Goal: Task Accomplishment & Management: Complete application form

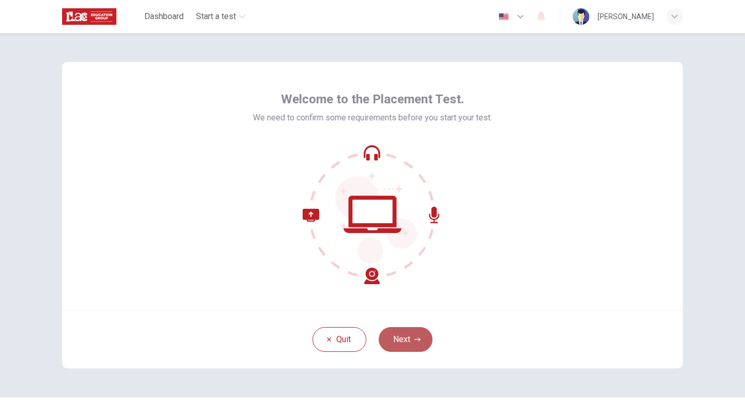
click at [416, 338] on icon "button" at bounding box center [417, 340] width 6 height 6
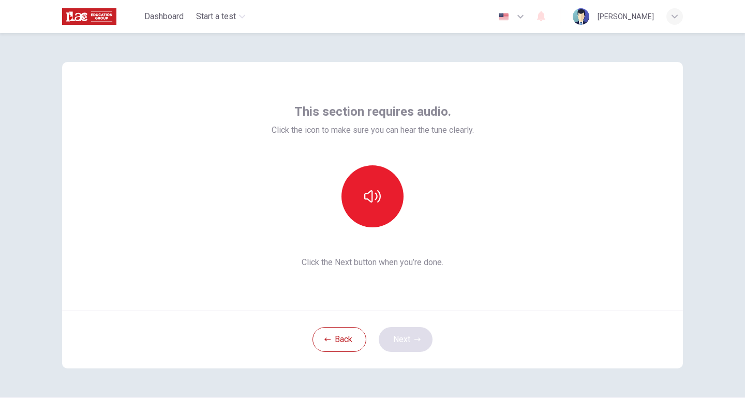
scroll to position [28, 0]
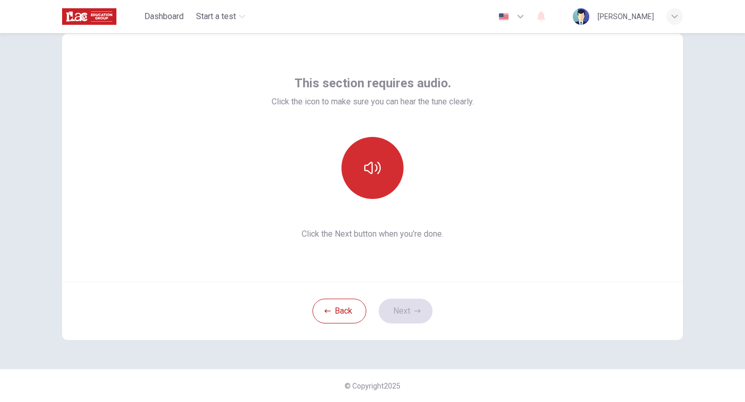
click at [380, 165] on icon "button" at bounding box center [372, 168] width 17 height 12
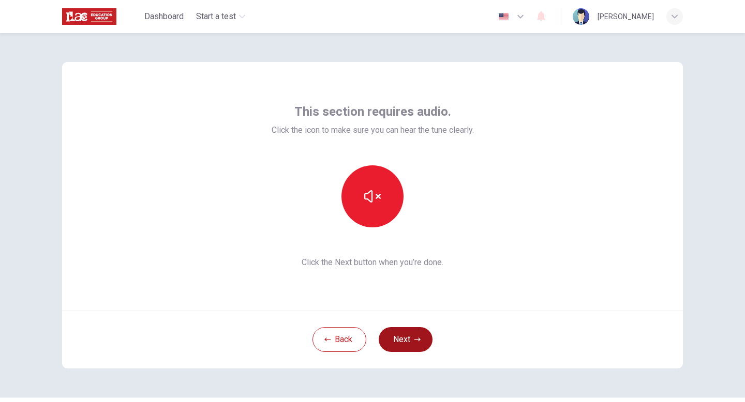
click at [410, 333] on button "Next" at bounding box center [406, 339] width 54 height 25
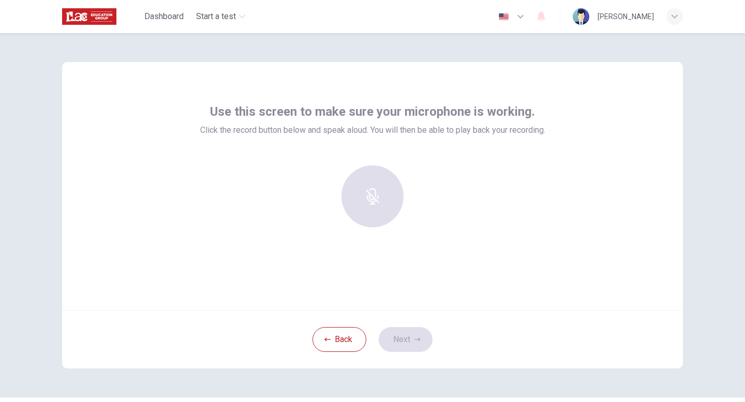
click at [373, 189] on div at bounding box center [372, 196] width 112 height 62
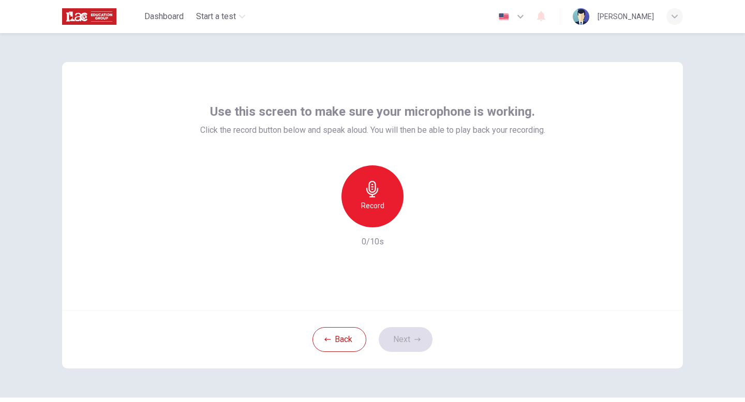
click at [376, 199] on div "Record" at bounding box center [372, 196] width 62 height 62
click at [376, 199] on div "Stop" at bounding box center [372, 196] width 62 height 62
click at [422, 223] on icon "button" at bounding box center [420, 219] width 10 height 10
click at [404, 329] on button "Next" at bounding box center [406, 339] width 54 height 25
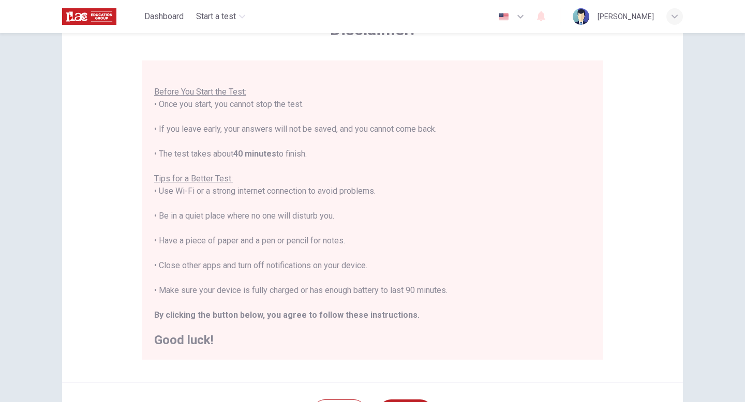
scroll to position [76, 0]
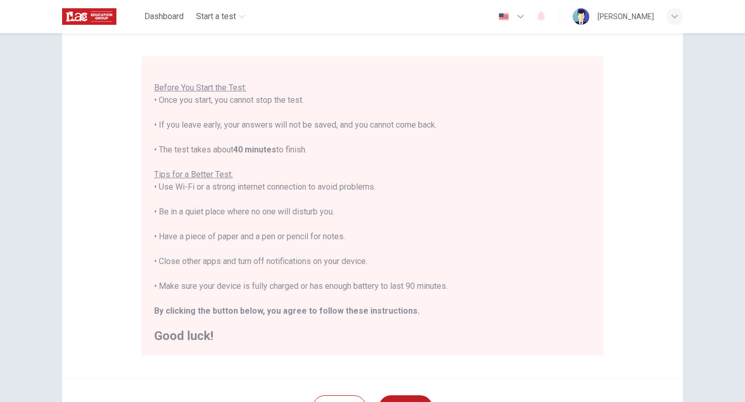
click at [712, 238] on div "Disclaimer: You are about to start a Placement Test . Before You Start the Test…" at bounding box center [372, 217] width 745 height 369
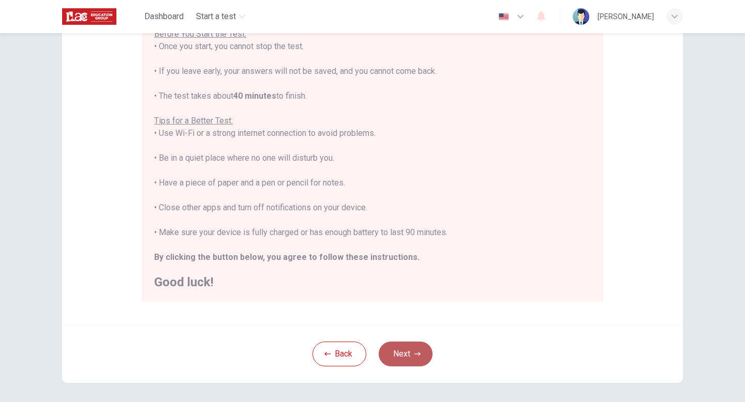
click at [395, 345] on button "Next" at bounding box center [406, 354] width 54 height 25
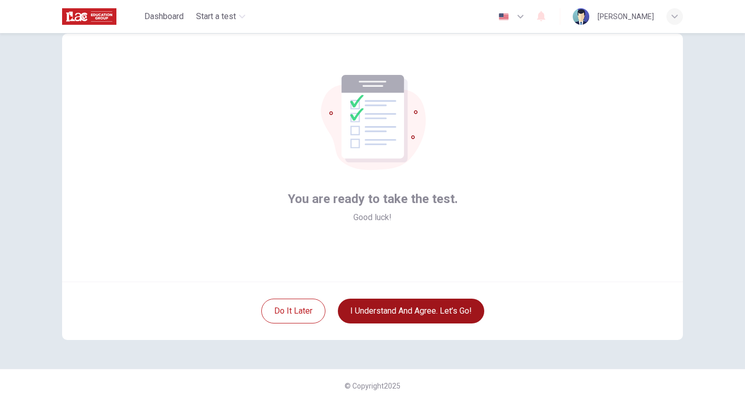
click at [427, 316] on button "I understand and agree. Let’s go!" at bounding box center [411, 311] width 146 height 25
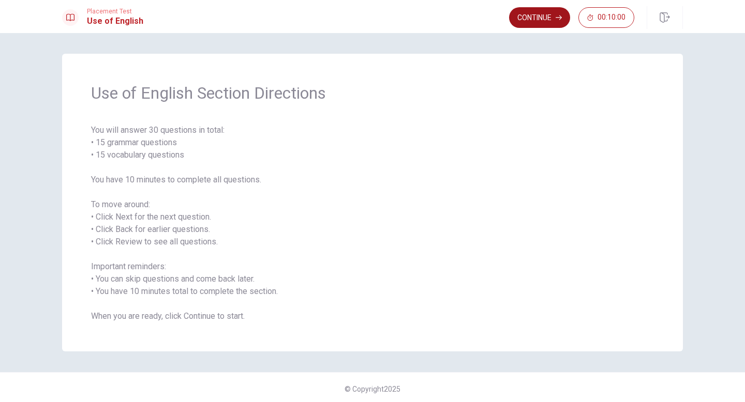
click at [534, 18] on button "Continue" at bounding box center [539, 17] width 61 height 21
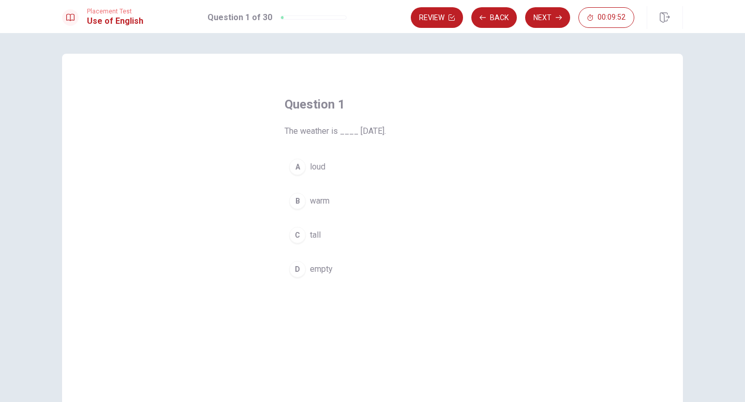
click at [298, 201] on div "B" at bounding box center [297, 201] width 17 height 17
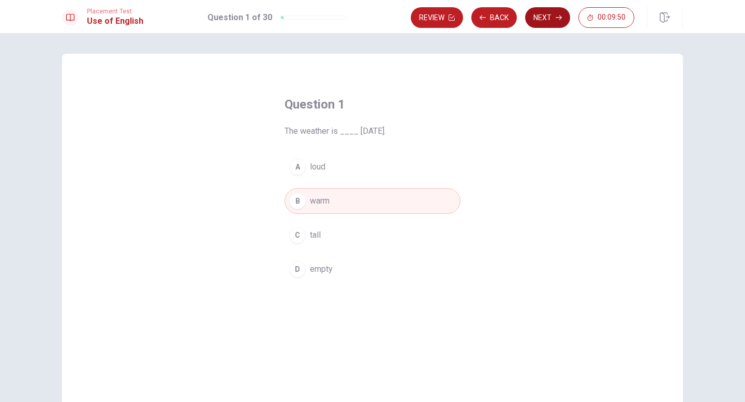
click at [548, 21] on button "Next" at bounding box center [547, 17] width 45 height 21
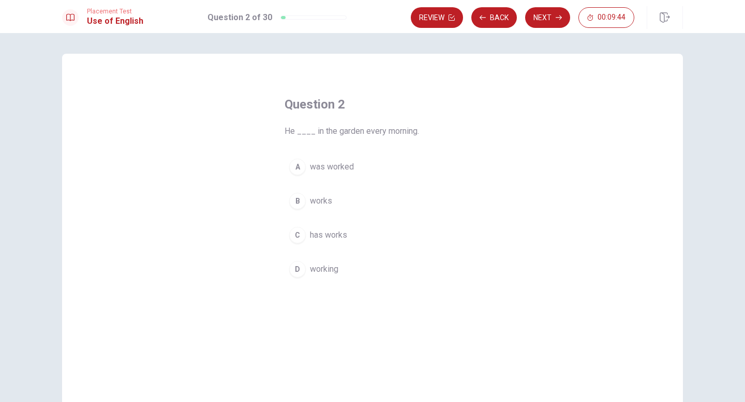
click at [295, 203] on div "B" at bounding box center [297, 201] width 17 height 17
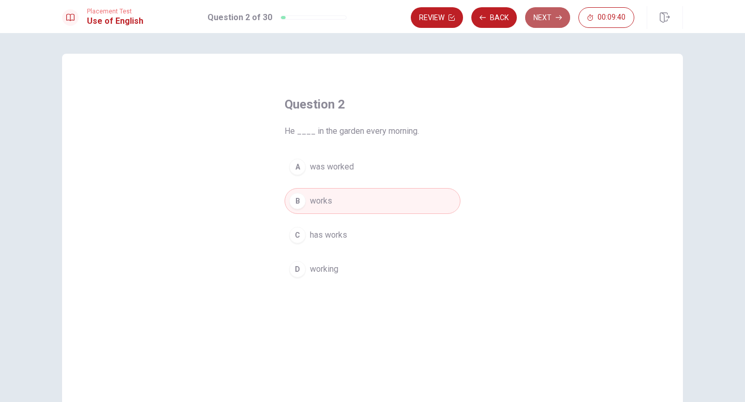
click at [546, 13] on button "Next" at bounding box center [547, 17] width 45 height 21
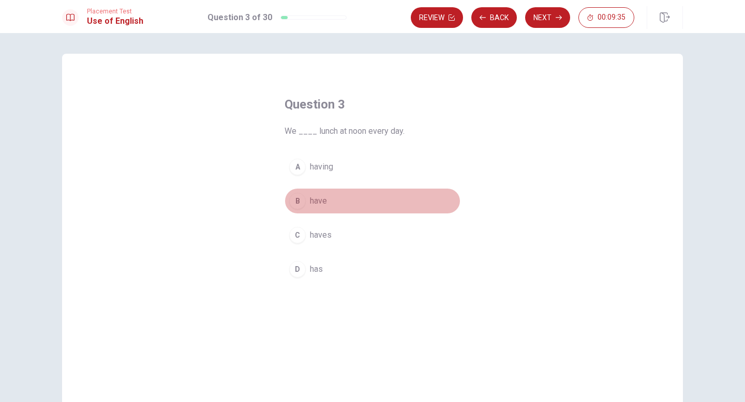
click at [299, 200] on div "B" at bounding box center [297, 201] width 17 height 17
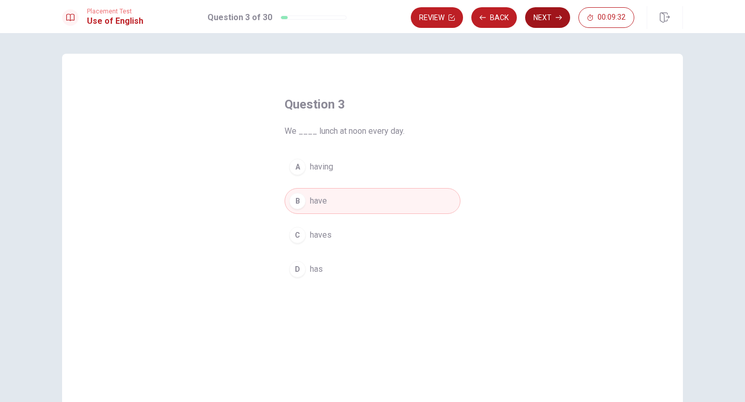
click at [537, 19] on button "Next" at bounding box center [547, 17] width 45 height 21
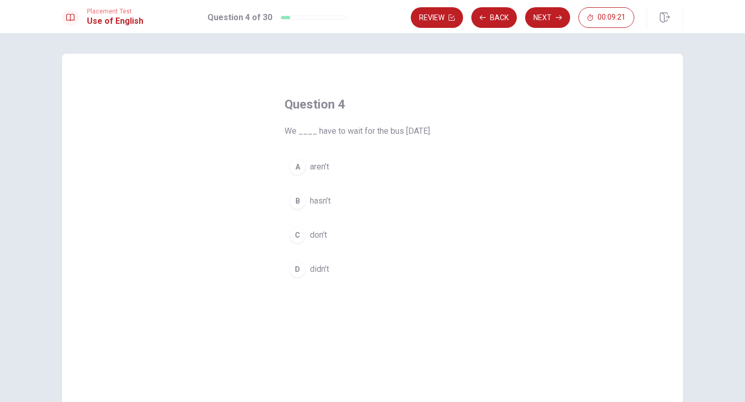
click at [298, 265] on div "D" at bounding box center [297, 269] width 17 height 17
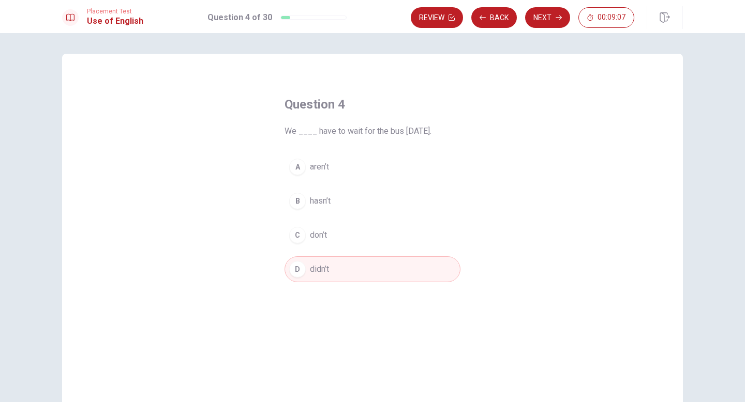
click at [550, 18] on button "Next" at bounding box center [547, 17] width 45 height 21
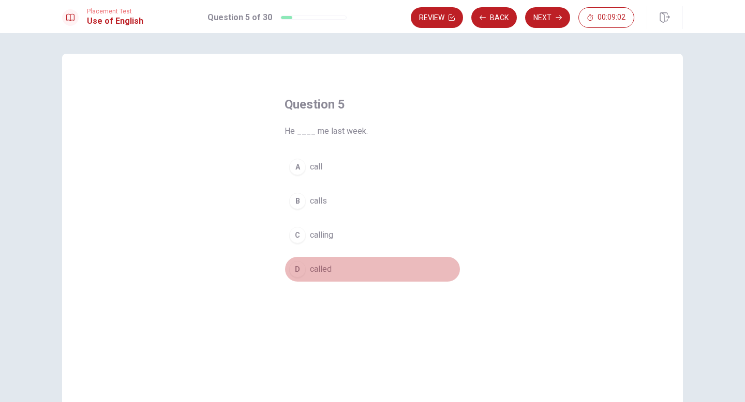
click at [297, 267] on div "D" at bounding box center [297, 269] width 17 height 17
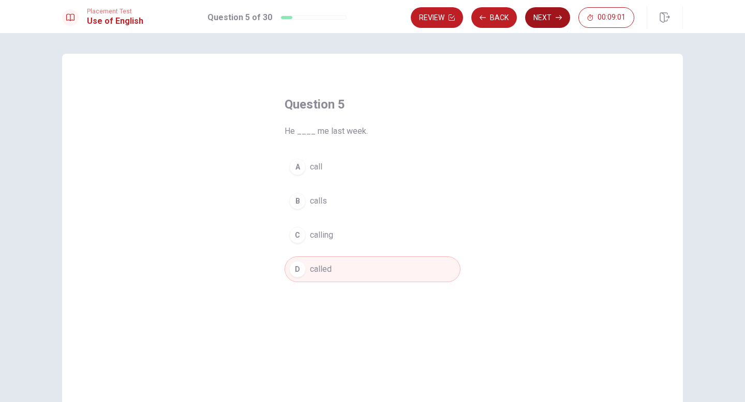
click at [548, 22] on button "Next" at bounding box center [547, 17] width 45 height 21
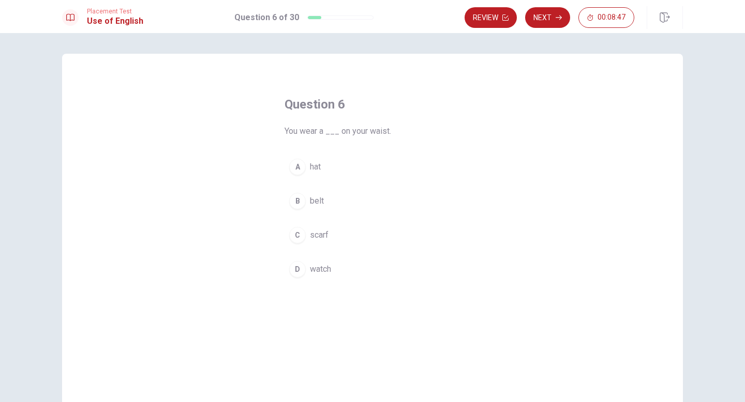
click at [300, 169] on div "A" at bounding box center [297, 167] width 17 height 17
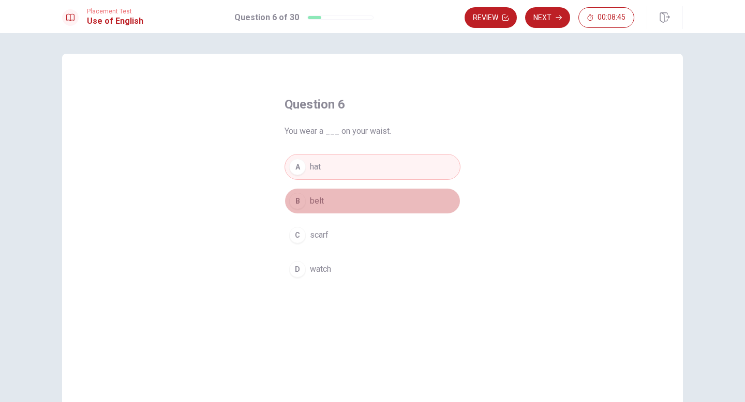
click at [299, 203] on div "B" at bounding box center [297, 201] width 17 height 17
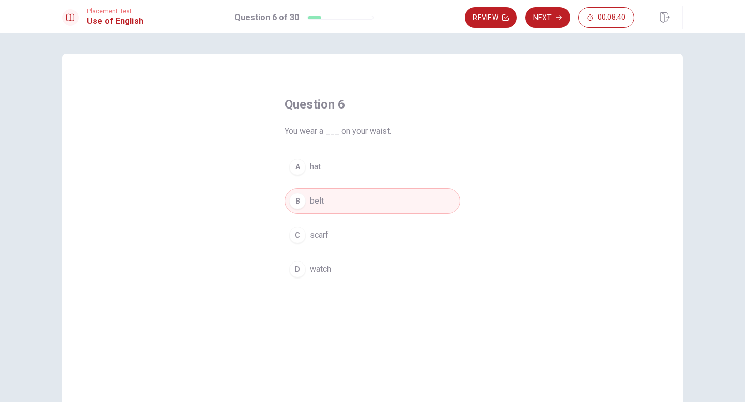
click at [555, 10] on button "Next" at bounding box center [547, 17] width 45 height 21
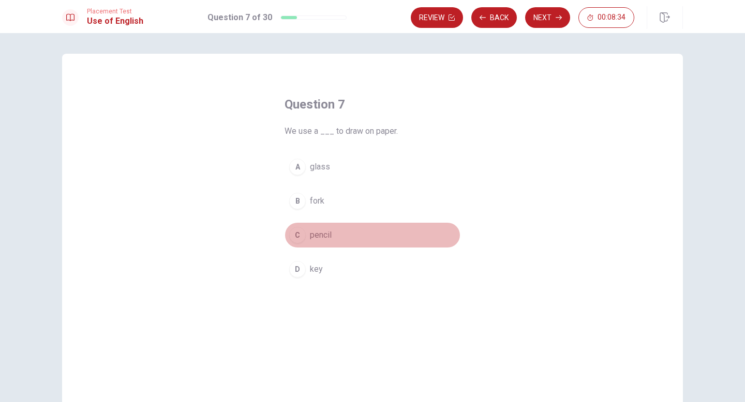
click at [302, 241] on div "C" at bounding box center [297, 235] width 17 height 17
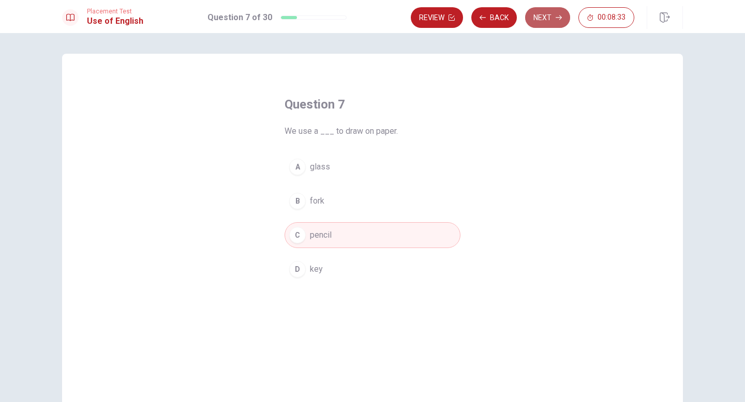
click at [537, 21] on button "Next" at bounding box center [547, 17] width 45 height 21
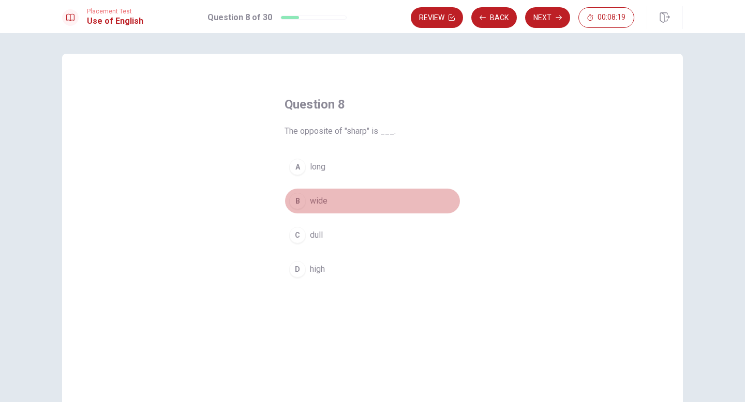
click at [296, 199] on div "B" at bounding box center [297, 201] width 17 height 17
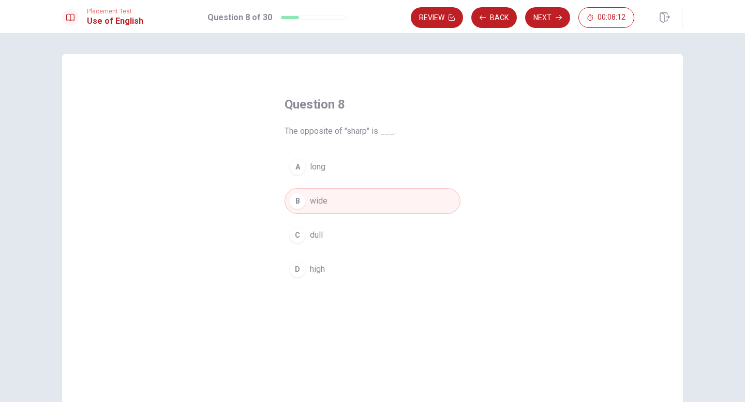
click at [318, 237] on span "dull" at bounding box center [316, 235] width 13 height 12
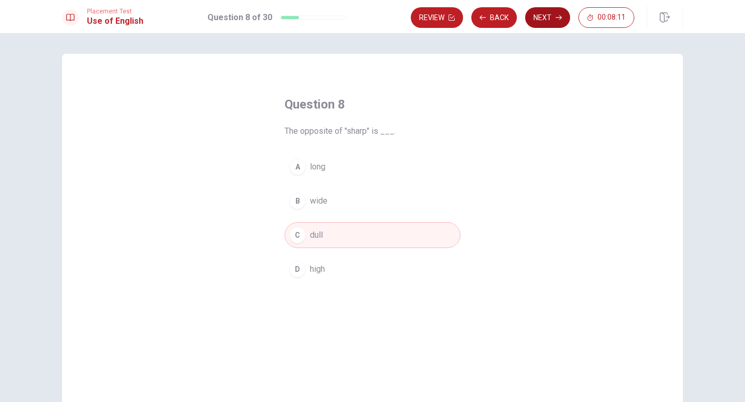
click at [553, 19] on button "Next" at bounding box center [547, 17] width 45 height 21
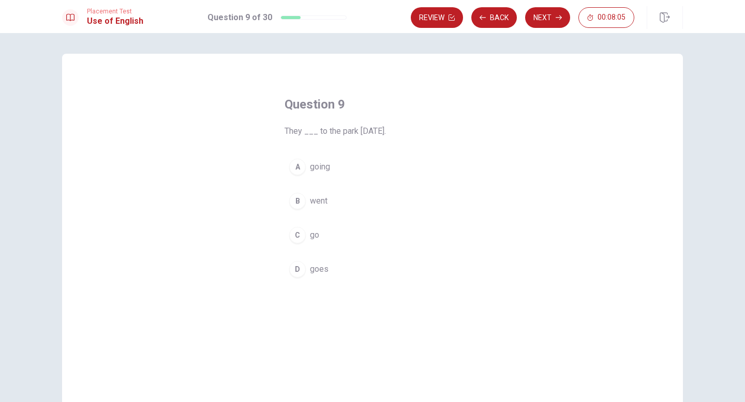
click at [299, 201] on div "B" at bounding box center [297, 201] width 17 height 17
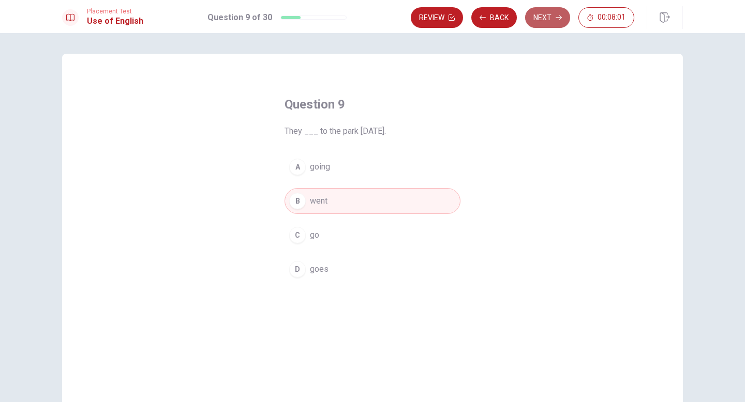
click at [553, 11] on button "Next" at bounding box center [547, 17] width 45 height 21
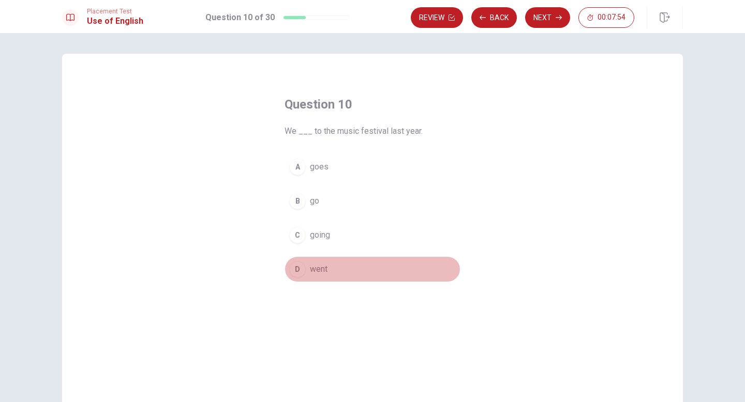
click at [299, 271] on div "D" at bounding box center [297, 269] width 17 height 17
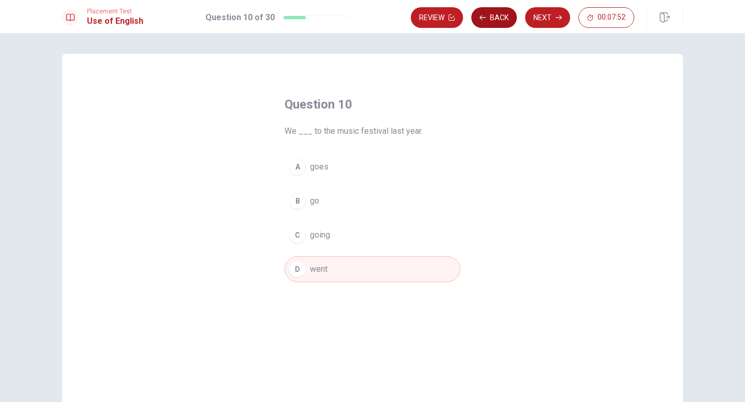
click at [498, 17] on button "Back" at bounding box center [494, 17] width 46 height 21
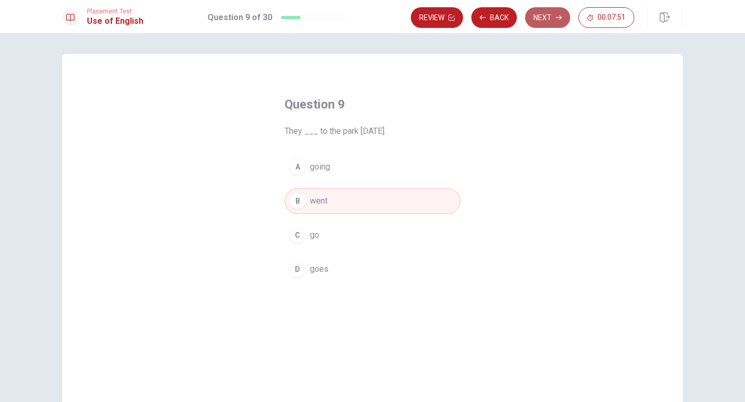
click at [549, 15] on button "Next" at bounding box center [547, 17] width 45 height 21
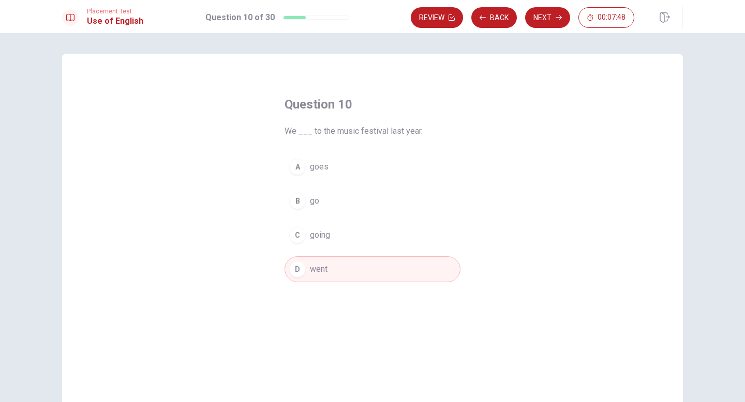
click at [549, 15] on button "Next" at bounding box center [547, 17] width 45 height 21
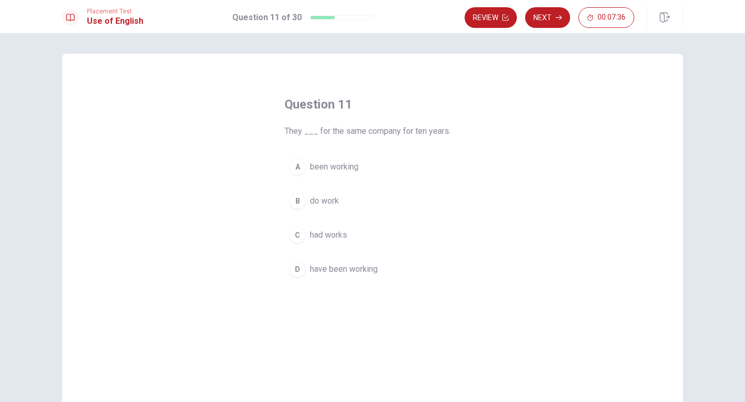
click at [292, 273] on div "D" at bounding box center [297, 269] width 17 height 17
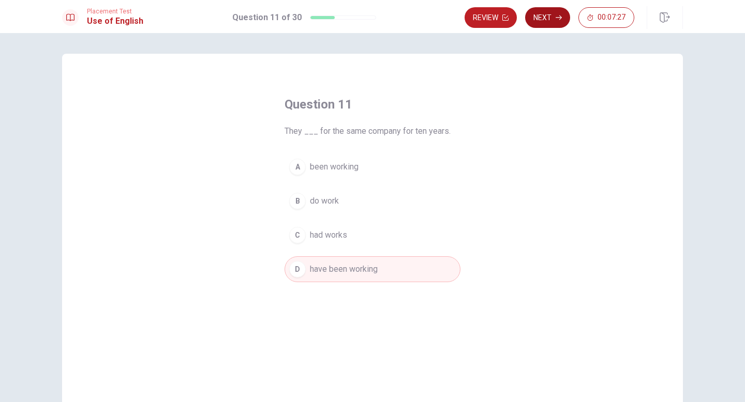
click at [543, 20] on button "Next" at bounding box center [547, 17] width 45 height 21
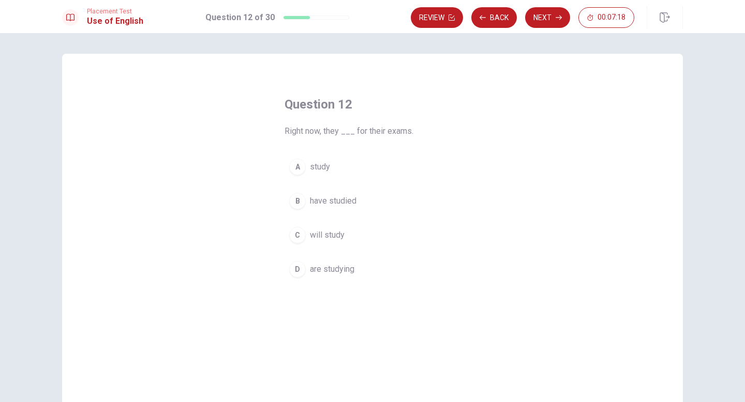
click at [294, 269] on div "D" at bounding box center [297, 269] width 17 height 17
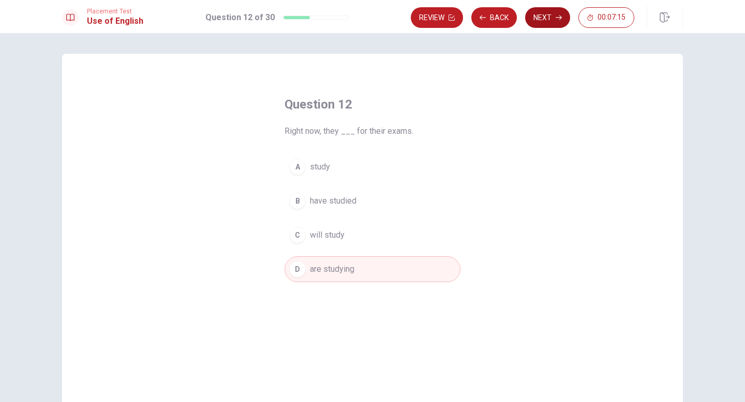
click at [543, 13] on button "Next" at bounding box center [547, 17] width 45 height 21
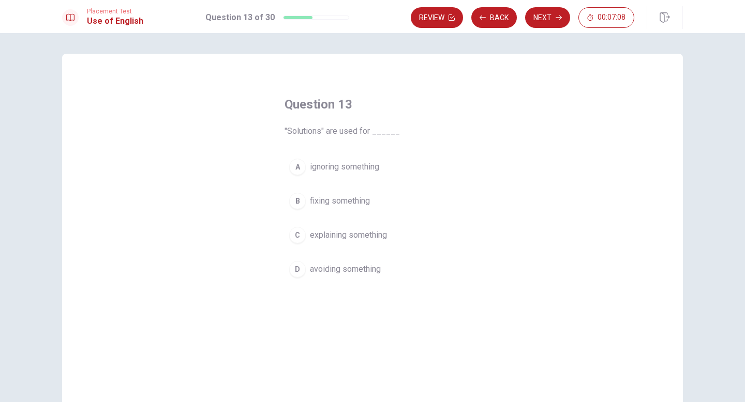
click at [297, 199] on div "B" at bounding box center [297, 201] width 17 height 17
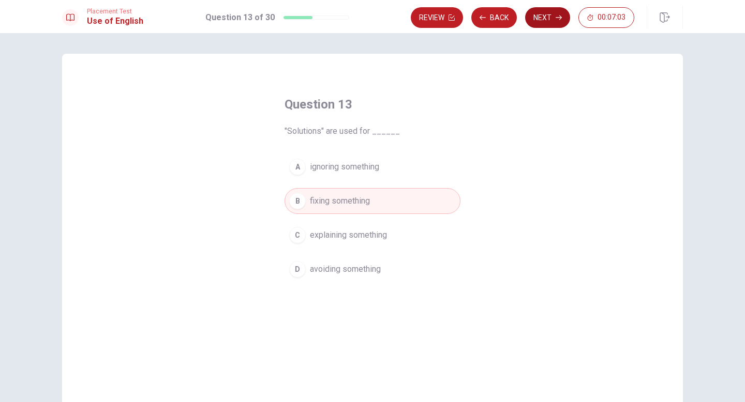
click at [546, 22] on button "Next" at bounding box center [547, 17] width 45 height 21
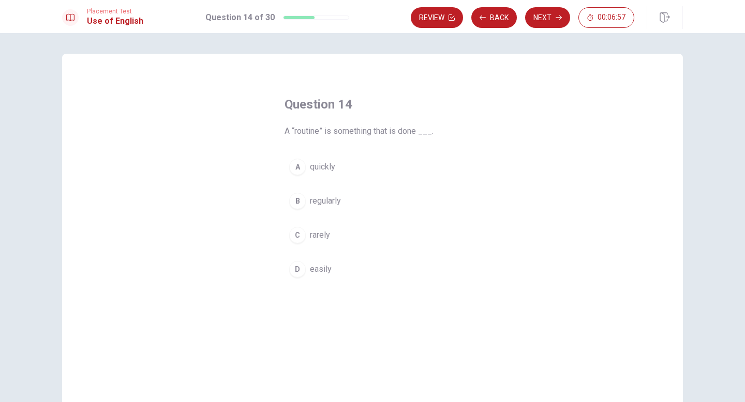
click at [300, 204] on div "B" at bounding box center [297, 201] width 17 height 17
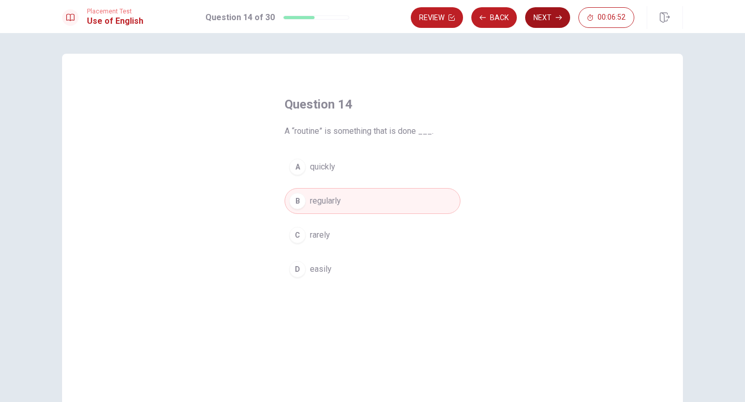
click at [547, 17] on button "Next" at bounding box center [547, 17] width 45 height 21
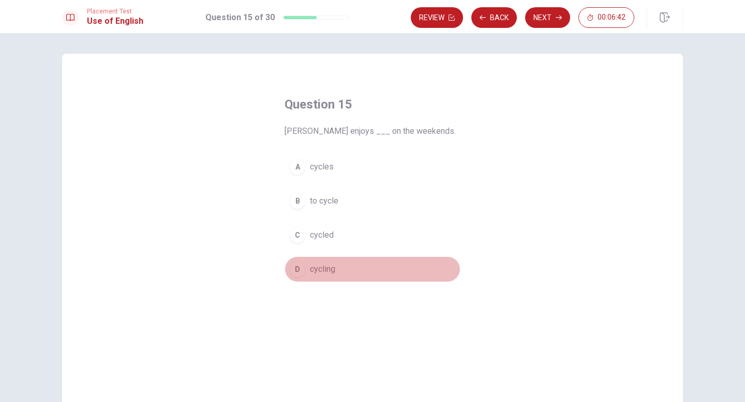
click at [298, 266] on div "D" at bounding box center [297, 269] width 17 height 17
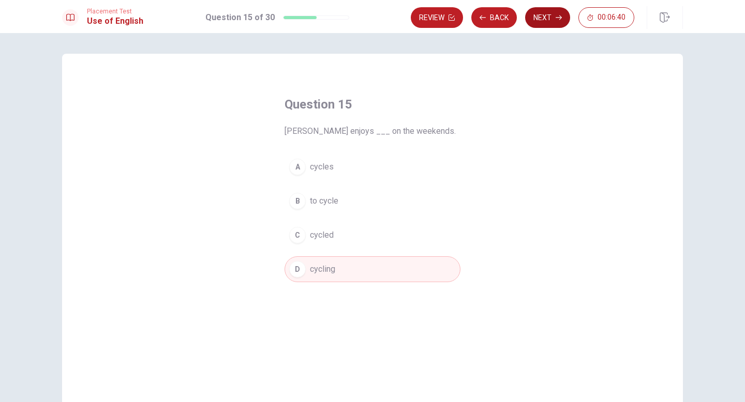
click at [551, 22] on button "Next" at bounding box center [547, 17] width 45 height 21
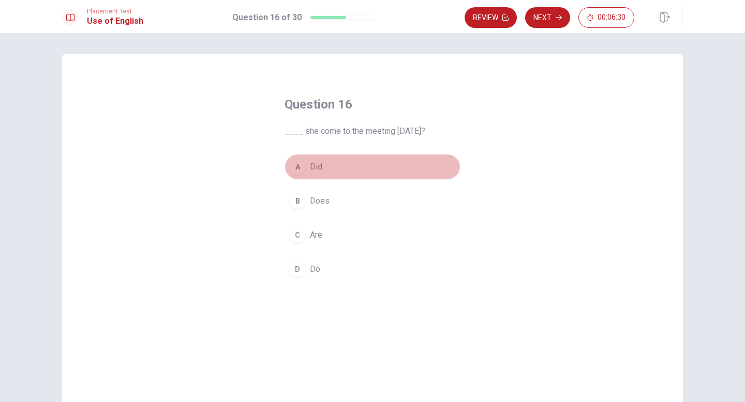
click at [304, 164] on div "A" at bounding box center [297, 167] width 17 height 17
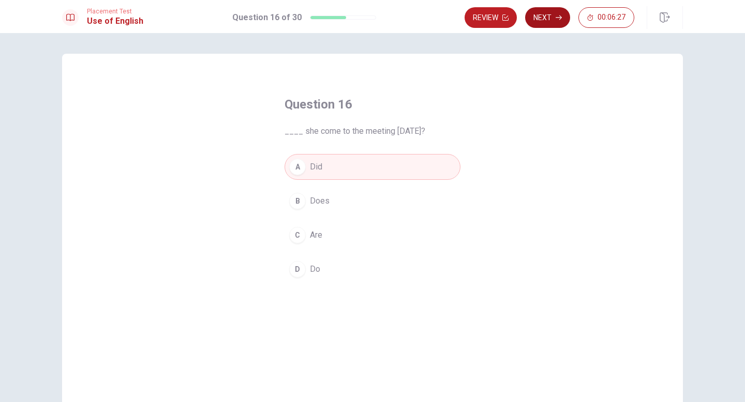
click at [555, 13] on button "Next" at bounding box center [547, 17] width 45 height 21
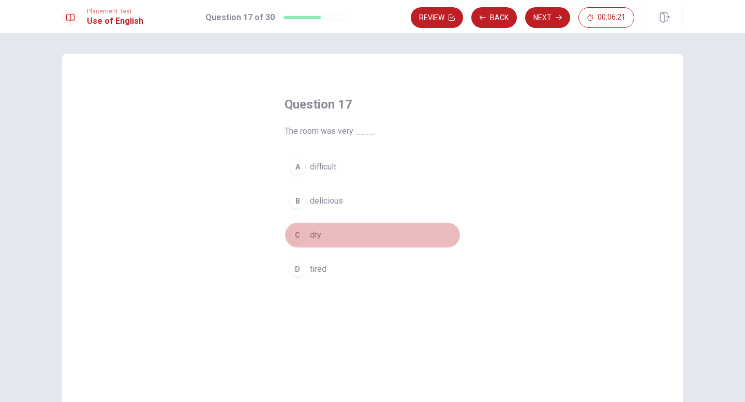
click at [296, 237] on div "C" at bounding box center [297, 235] width 17 height 17
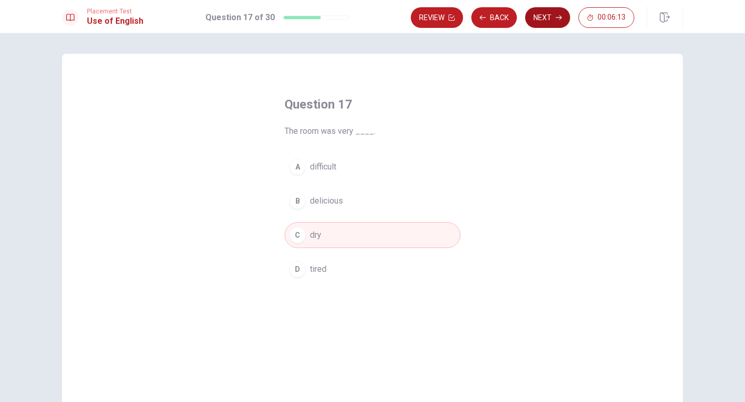
click at [540, 20] on button "Next" at bounding box center [547, 17] width 45 height 21
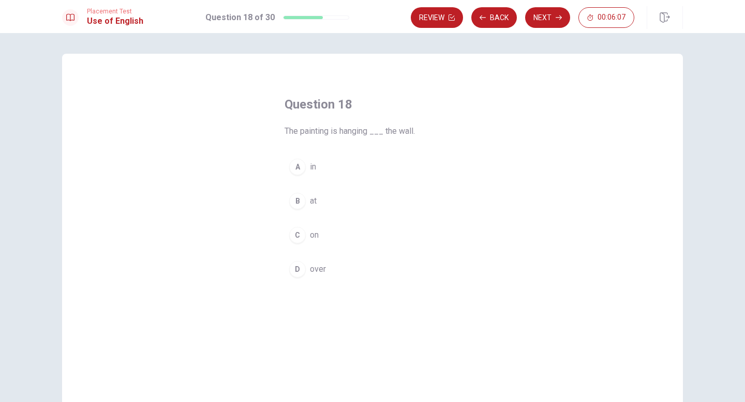
click at [297, 240] on div "C" at bounding box center [297, 235] width 17 height 17
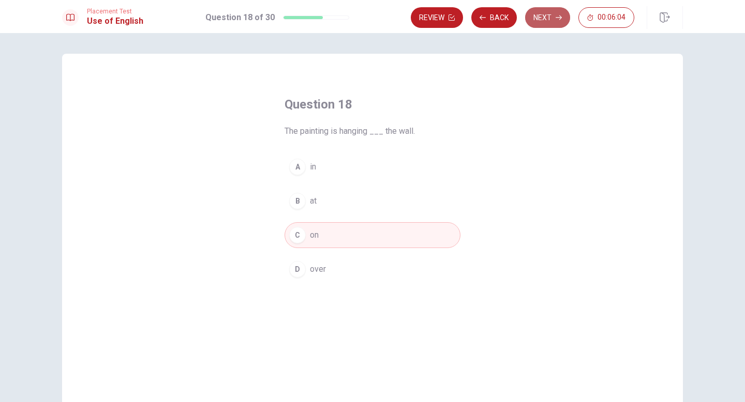
click at [547, 16] on button "Next" at bounding box center [547, 17] width 45 height 21
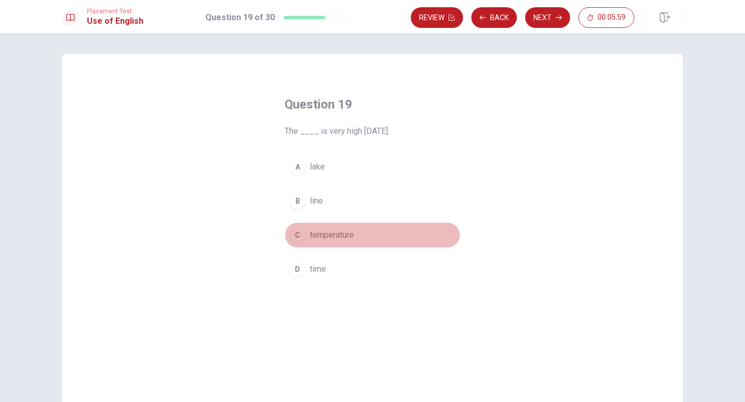
click at [292, 235] on div "C" at bounding box center [297, 235] width 17 height 17
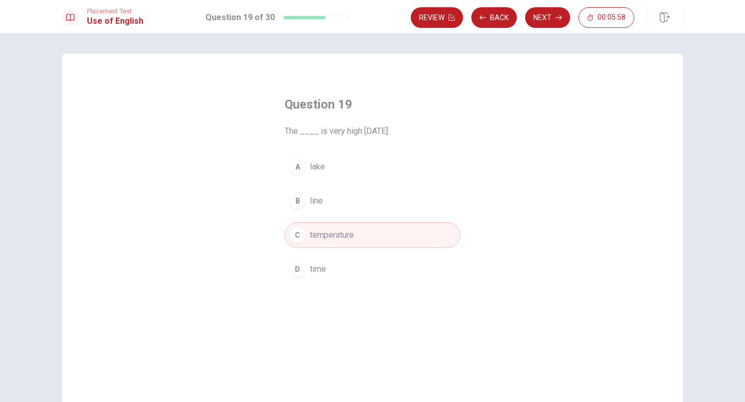
click at [542, 22] on button "Next" at bounding box center [547, 17] width 45 height 21
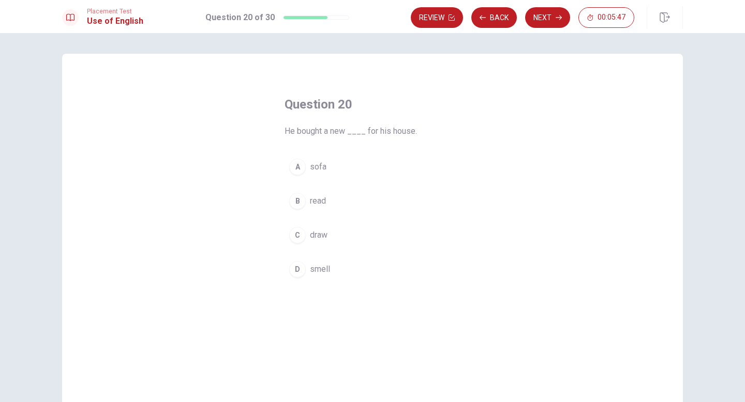
click at [299, 168] on div "A" at bounding box center [297, 167] width 17 height 17
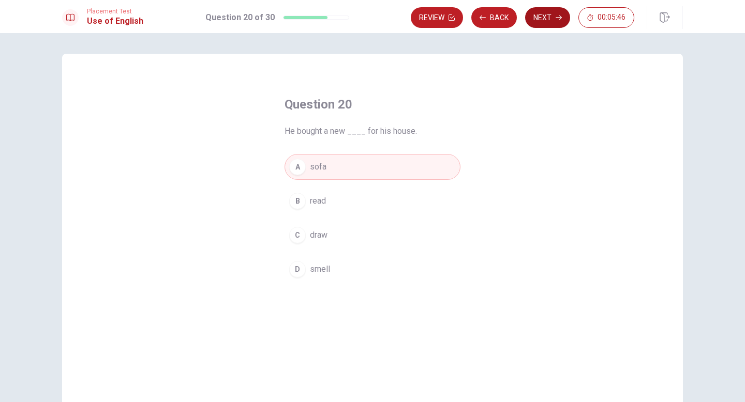
click at [552, 17] on button "Next" at bounding box center [547, 17] width 45 height 21
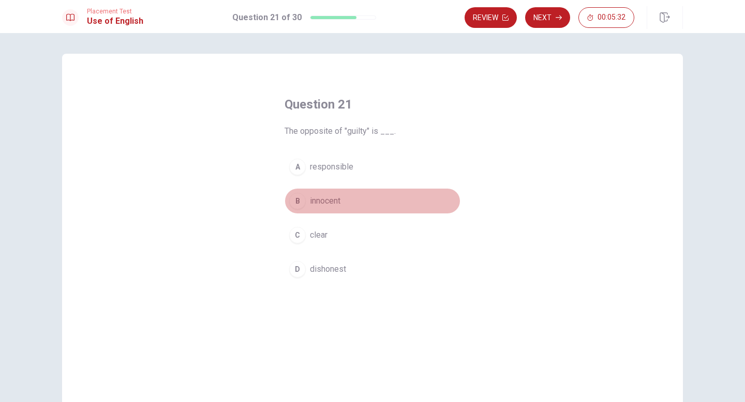
click at [329, 204] on span "innocent" at bounding box center [325, 201] width 31 height 12
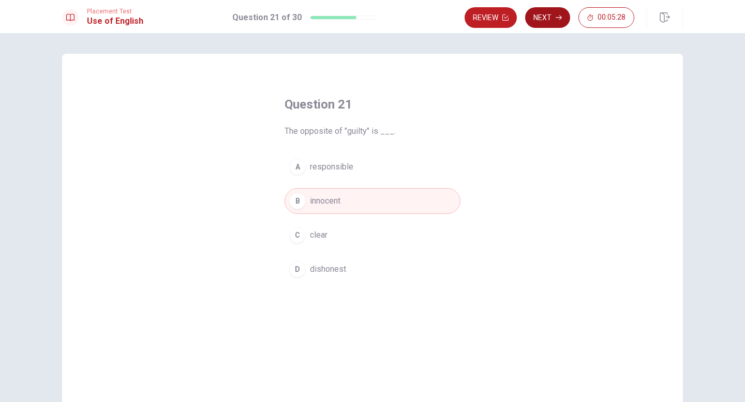
click at [555, 15] on icon "button" at bounding box center [558, 17] width 6 height 6
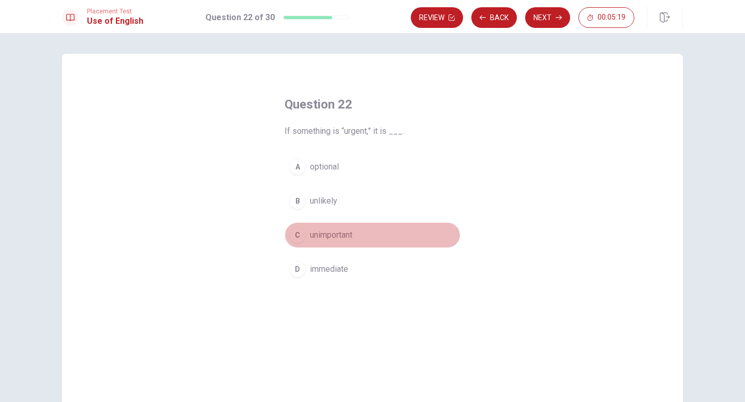
click at [344, 235] on span "unimportant" at bounding box center [331, 235] width 42 height 12
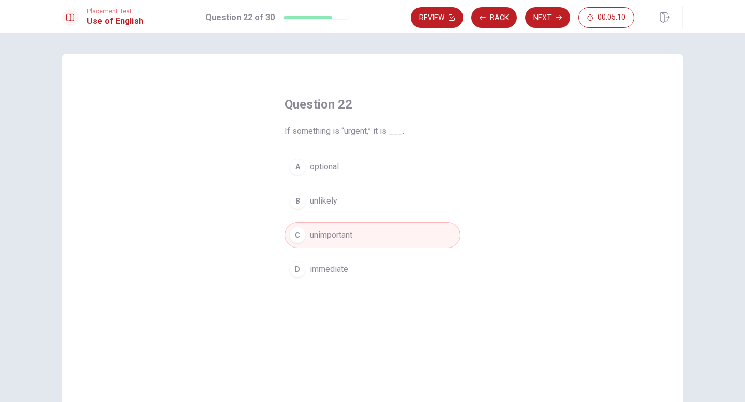
click at [324, 275] on span "immediate" at bounding box center [329, 269] width 38 height 12
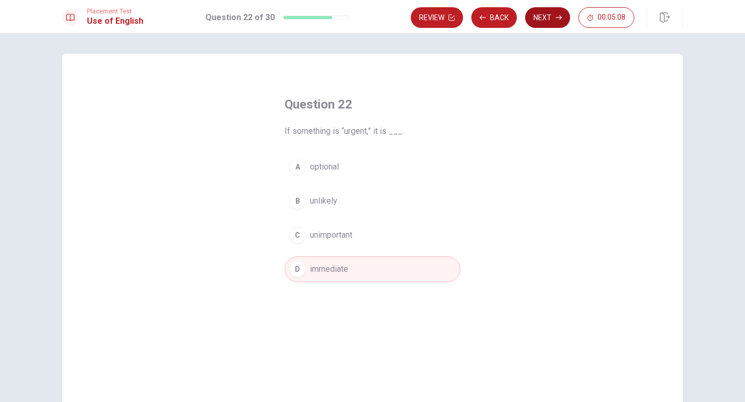
click at [549, 20] on button "Next" at bounding box center [547, 17] width 45 height 21
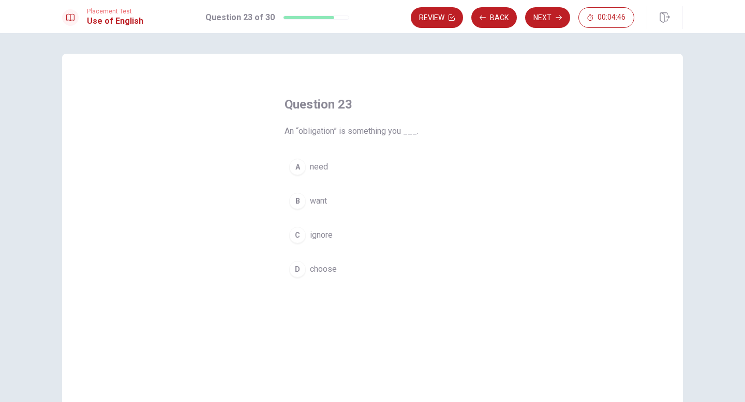
click at [325, 173] on span "need" at bounding box center [319, 167] width 18 height 12
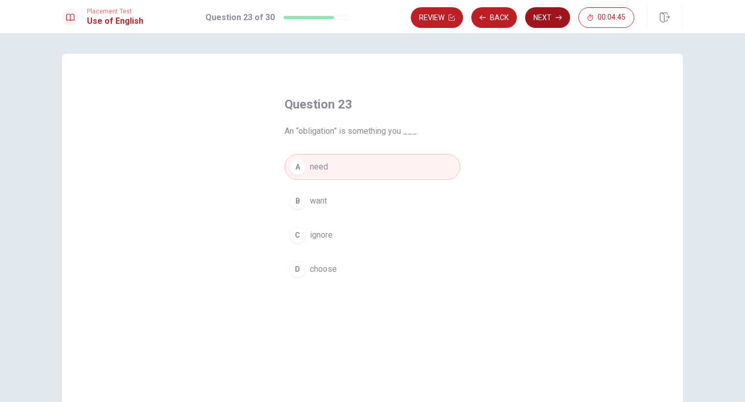
click at [557, 16] on icon "button" at bounding box center [558, 17] width 6 height 6
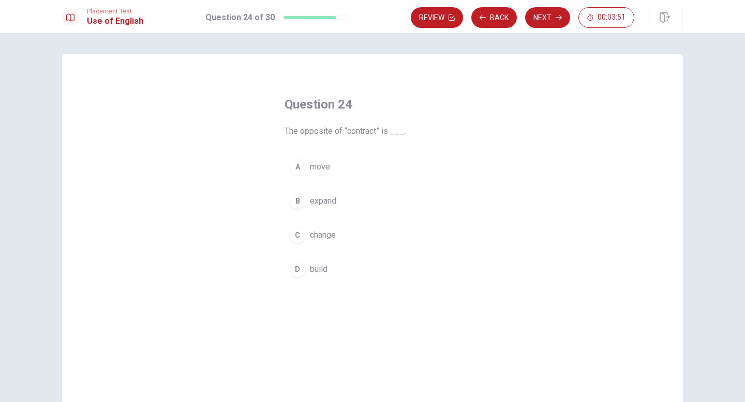
click at [341, 197] on button "B expand" at bounding box center [372, 201] width 176 height 26
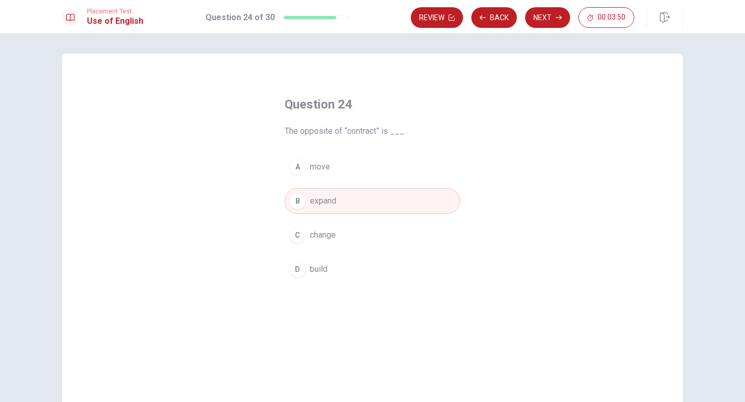
click at [544, 14] on button "Next" at bounding box center [547, 17] width 45 height 21
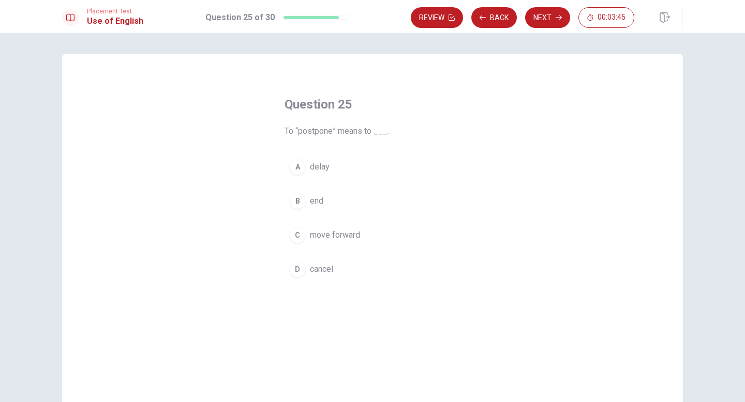
click at [346, 171] on button "A delay" at bounding box center [372, 167] width 176 height 26
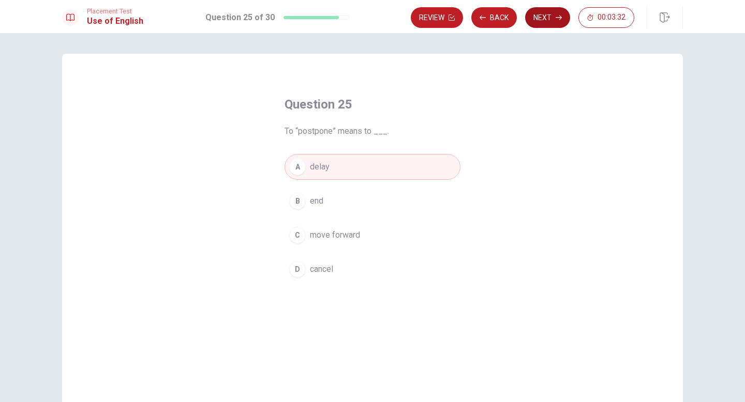
click at [563, 16] on button "Next" at bounding box center [547, 17] width 45 height 21
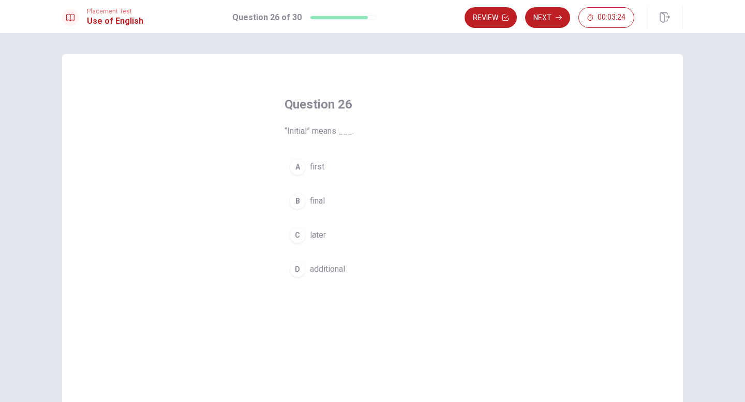
click at [355, 163] on button "A first" at bounding box center [372, 167] width 176 height 26
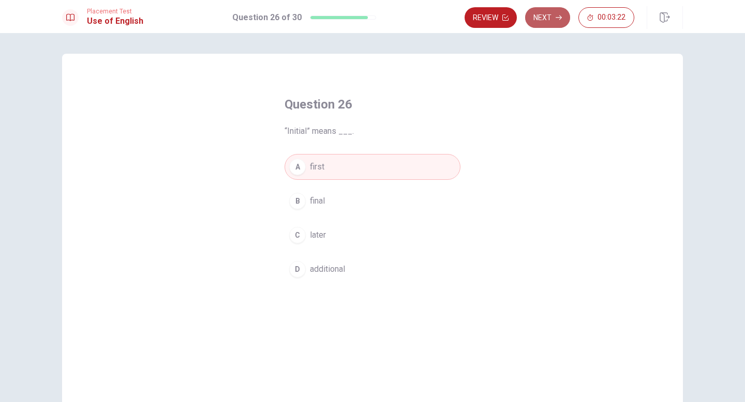
click at [546, 23] on button "Next" at bounding box center [547, 17] width 45 height 21
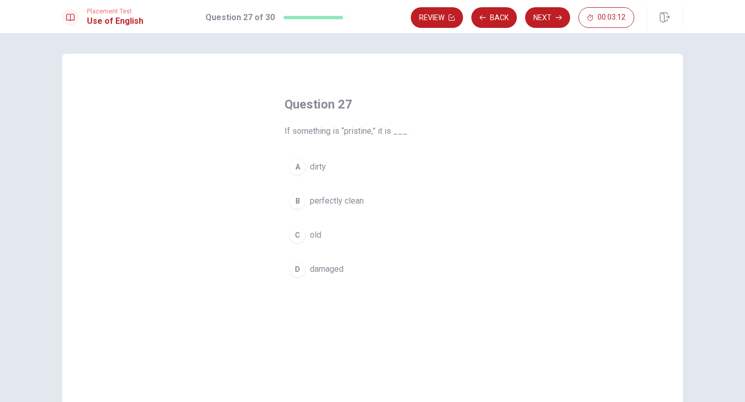
click at [368, 206] on button "B perfectly clean" at bounding box center [372, 201] width 176 height 26
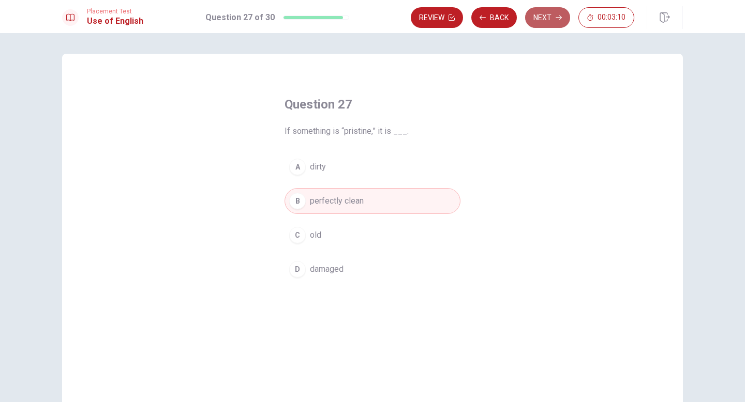
click at [554, 13] on button "Next" at bounding box center [547, 17] width 45 height 21
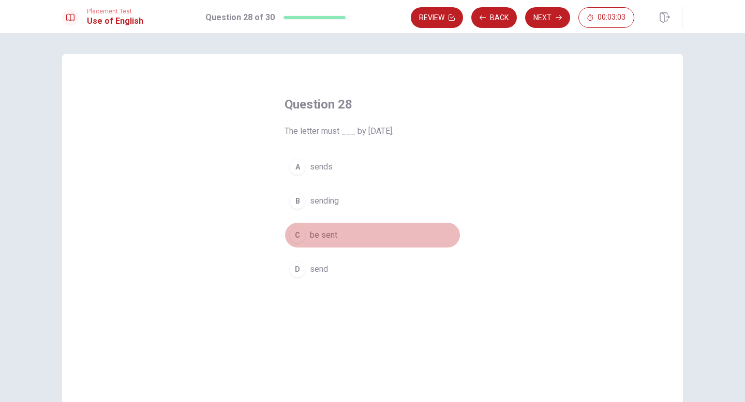
click at [325, 239] on span "be sent" at bounding box center [323, 235] width 27 height 12
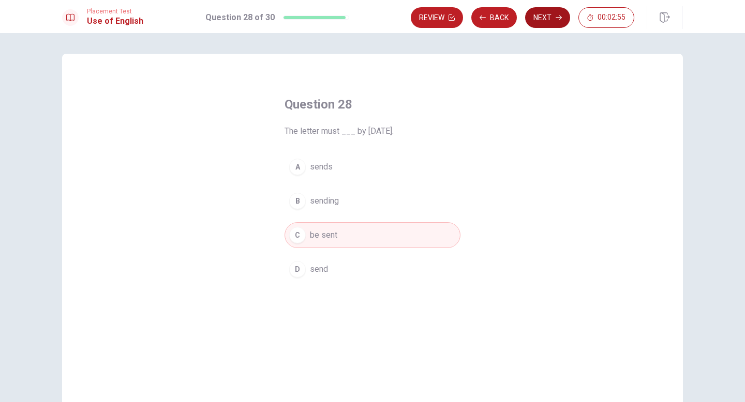
click at [549, 19] on button "Next" at bounding box center [547, 17] width 45 height 21
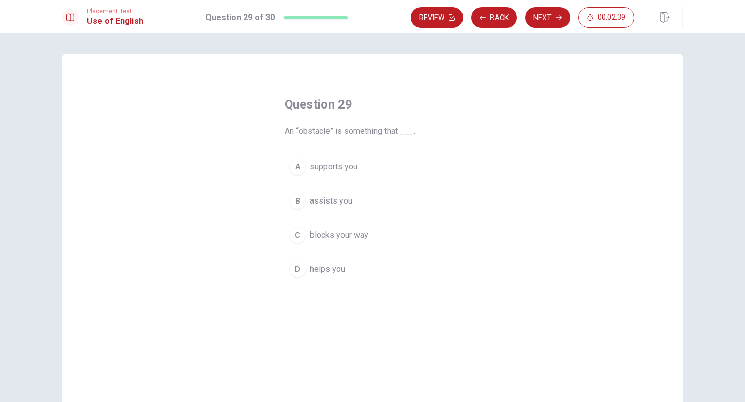
click at [355, 240] on span "blocks your way" at bounding box center [339, 235] width 58 height 12
click at [552, 12] on button "Next" at bounding box center [547, 17] width 45 height 21
click at [327, 206] on span "meet" at bounding box center [319, 201] width 19 height 12
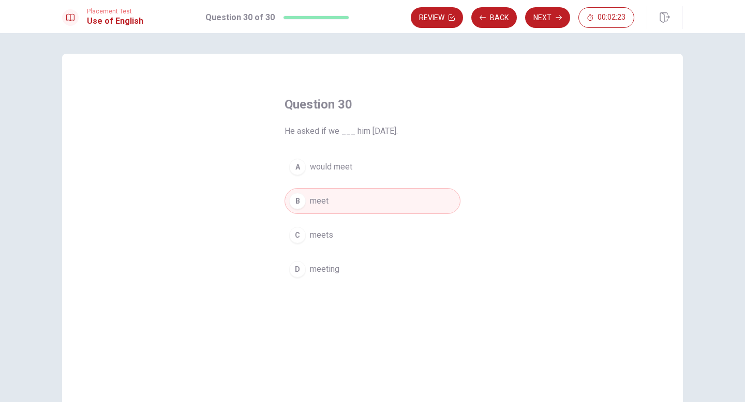
click at [358, 161] on button "A would meet" at bounding box center [372, 167] width 176 height 26
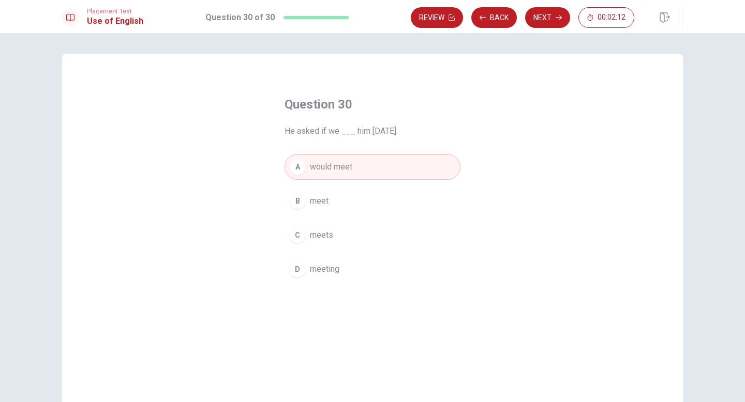
click at [381, 201] on button "B meet" at bounding box center [372, 201] width 176 height 26
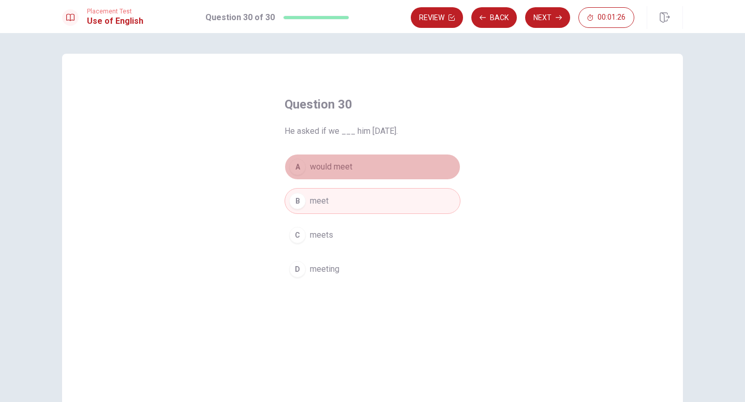
click at [393, 172] on button "A would meet" at bounding box center [372, 167] width 176 height 26
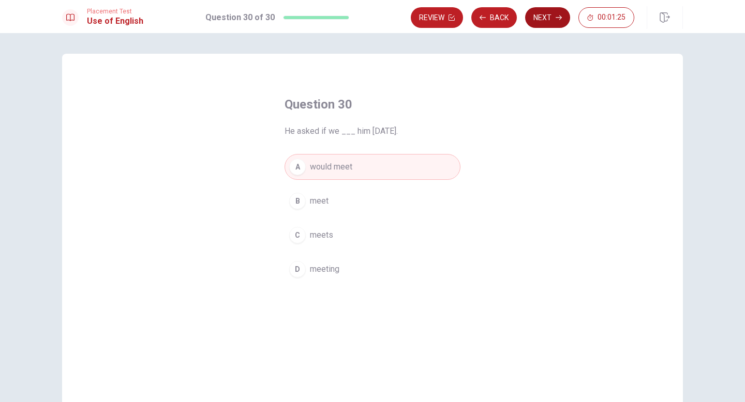
click at [551, 20] on button "Next" at bounding box center [547, 17] width 45 height 21
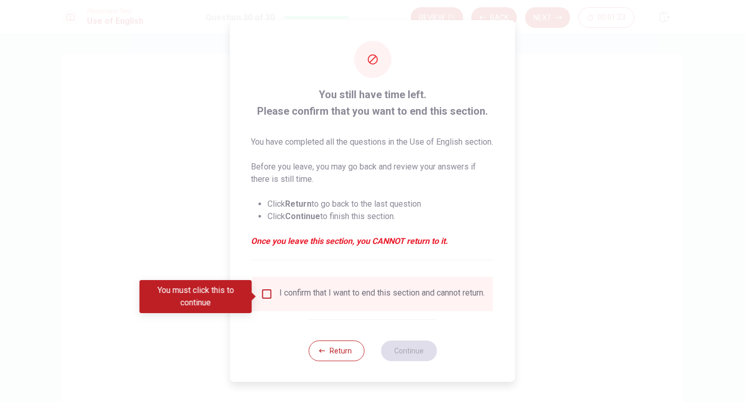
click at [266, 292] on input "You must click this to continue" at bounding box center [267, 294] width 12 height 12
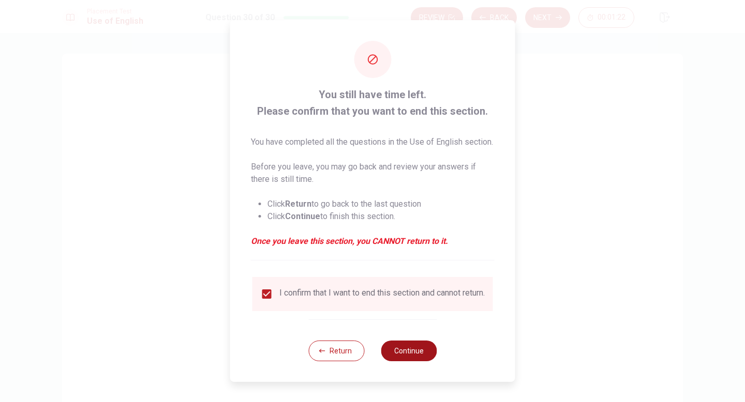
click at [414, 361] on button "Continue" at bounding box center [409, 351] width 56 height 21
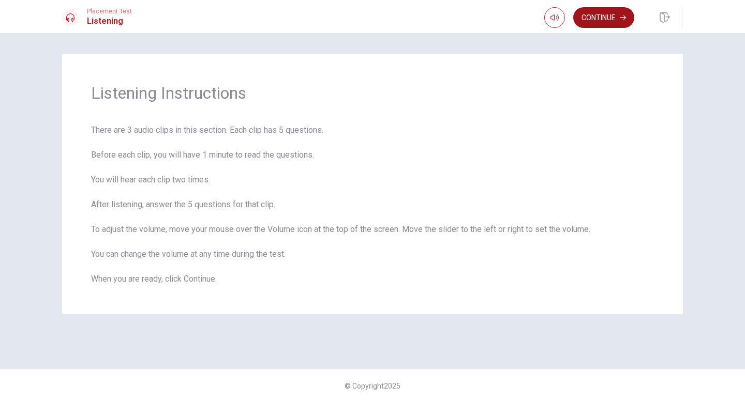
click at [597, 22] on button "Continue" at bounding box center [603, 17] width 61 height 21
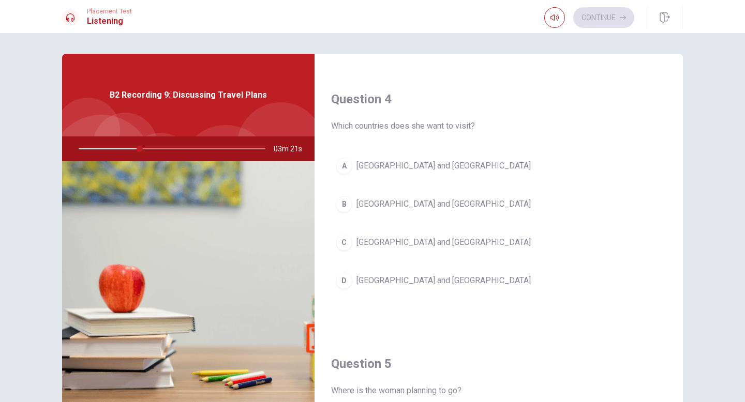
scroll to position [785, 0]
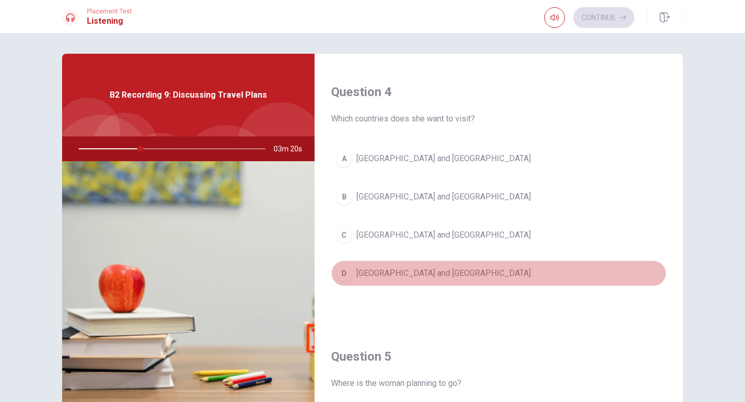
click at [338, 276] on div "D" at bounding box center [344, 273] width 17 height 17
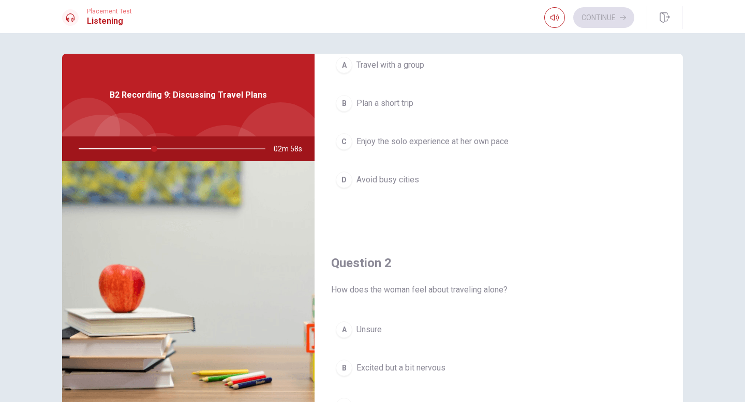
scroll to position [70, 0]
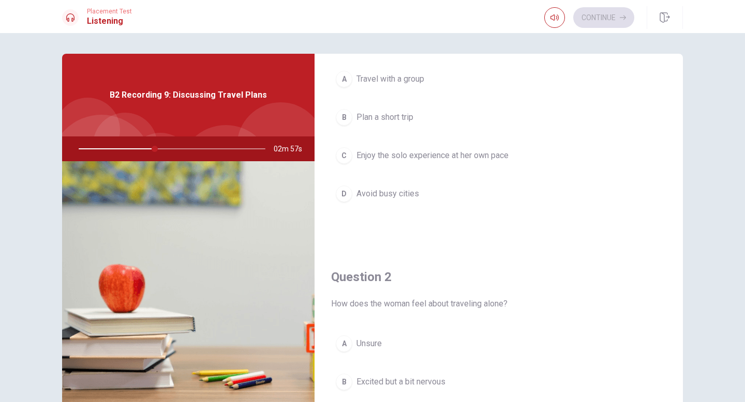
click at [466, 152] on span "Enjoy the solo experience at her own pace" at bounding box center [432, 155] width 152 height 12
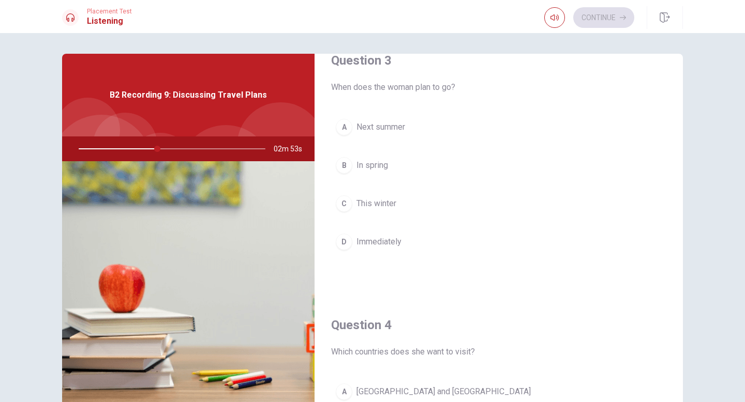
scroll to position [557, 0]
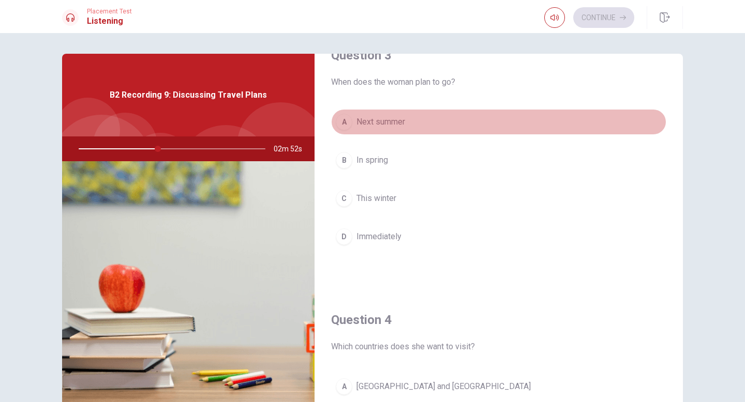
click at [442, 119] on button "A Next summer" at bounding box center [498, 122] width 335 height 26
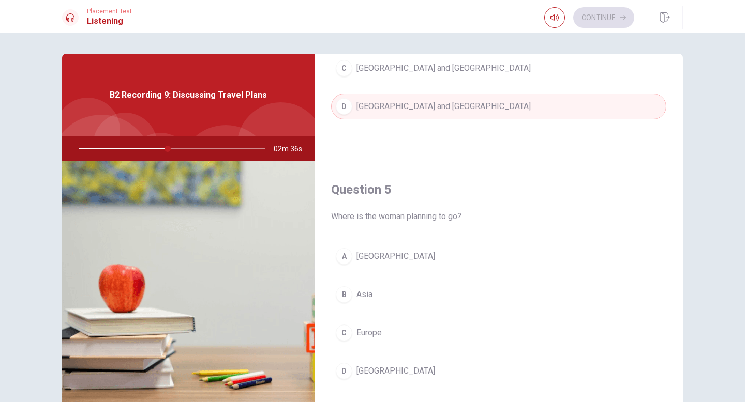
scroll to position [964, 0]
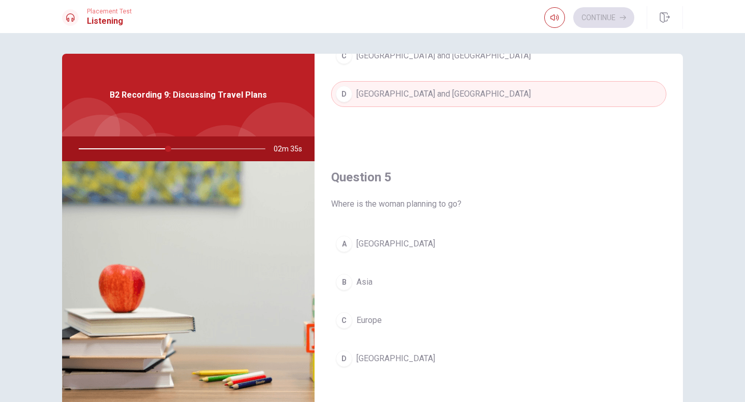
click at [407, 332] on button "C Europe" at bounding box center [498, 321] width 335 height 26
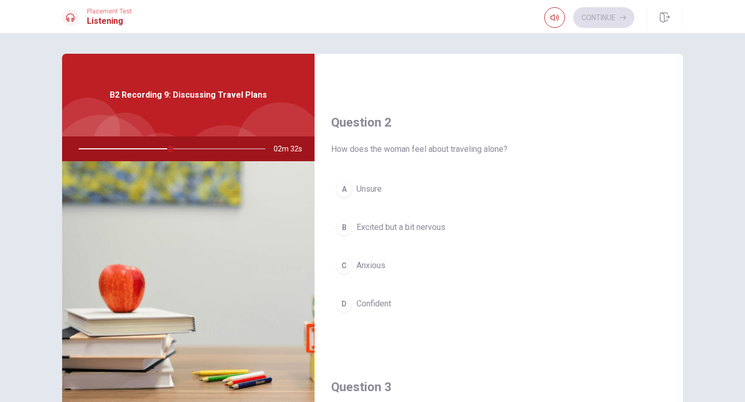
scroll to position [223, 0]
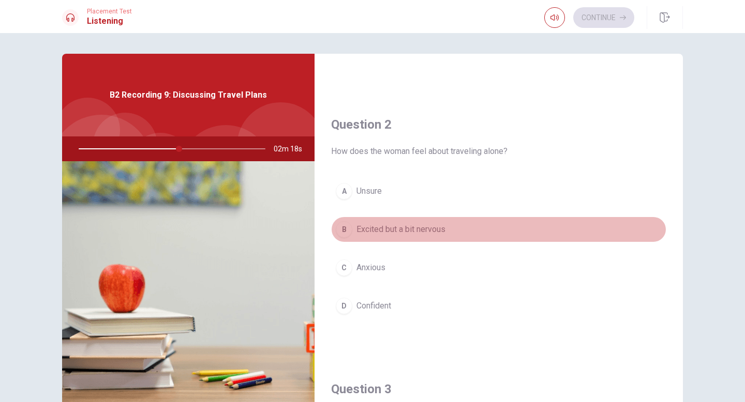
click at [399, 230] on span "Excited but a bit nervous" at bounding box center [400, 229] width 89 height 12
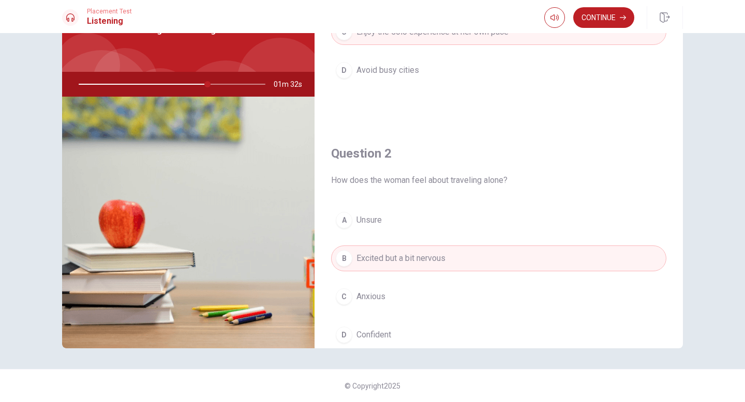
scroll to position [0, 0]
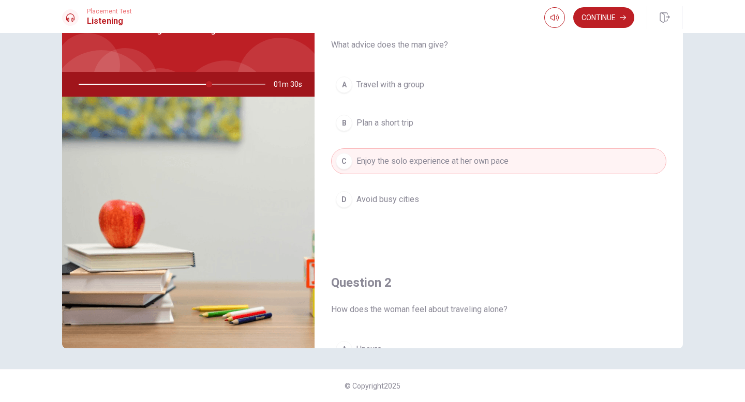
click at [714, 254] on div "Question 1 What advice does the man give? A Travel with a group B Plan a short …" at bounding box center [372, 217] width 745 height 369
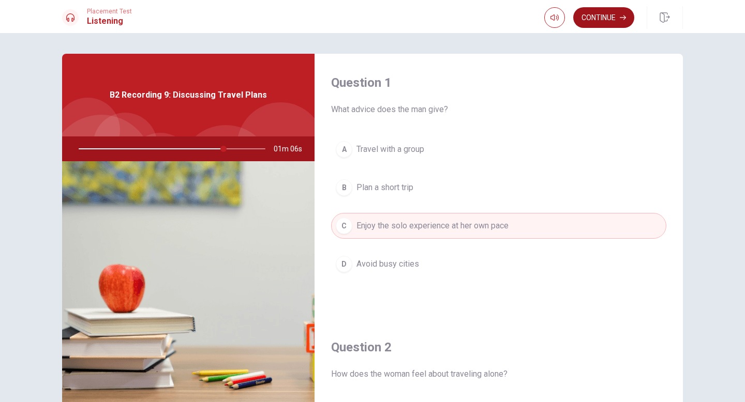
click at [607, 23] on button "Continue" at bounding box center [603, 17] width 61 height 21
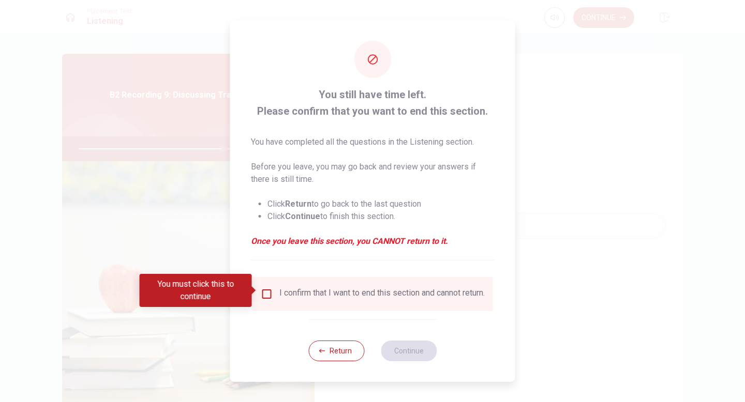
click at [255, 292] on span at bounding box center [255, 290] width 6 height 8
click at [267, 289] on input "You must click this to continue" at bounding box center [267, 294] width 12 height 12
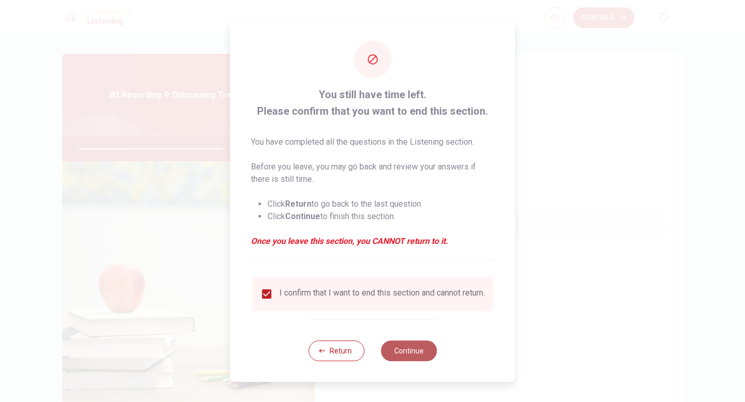
click at [410, 356] on button "Continue" at bounding box center [409, 351] width 56 height 21
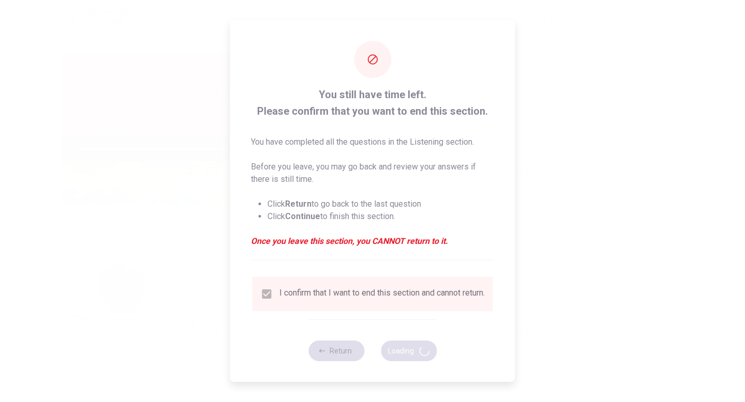
type input "79"
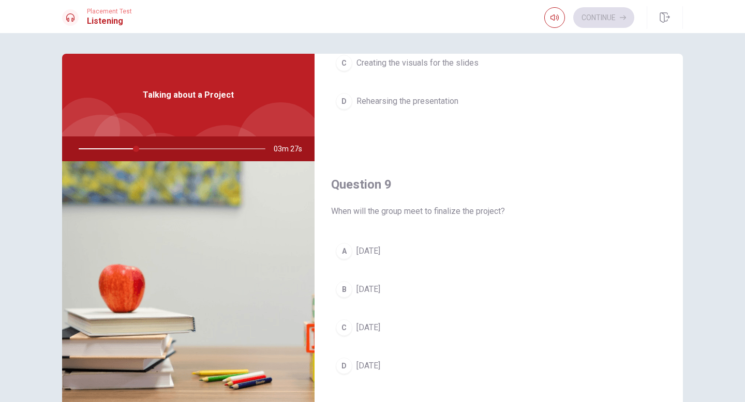
scroll to position [693, 0]
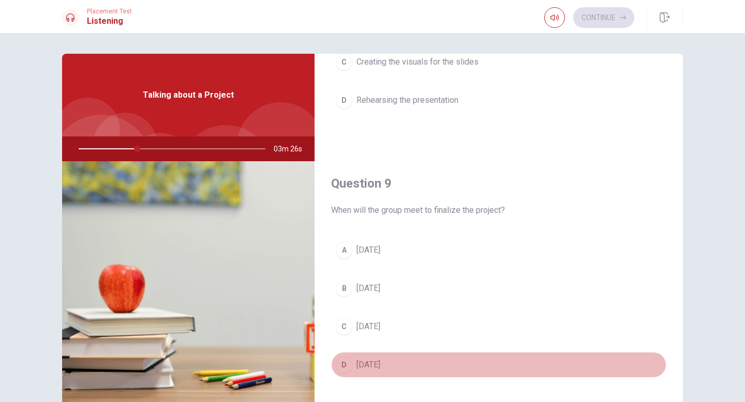
click at [401, 370] on button "D [DATE]" at bounding box center [498, 365] width 335 height 26
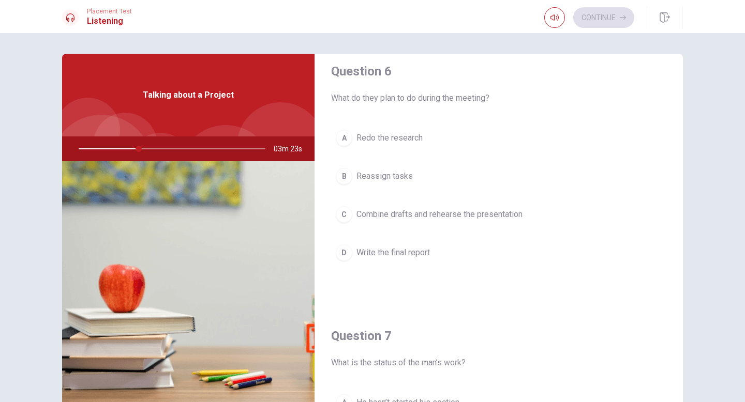
scroll to position [12, 0]
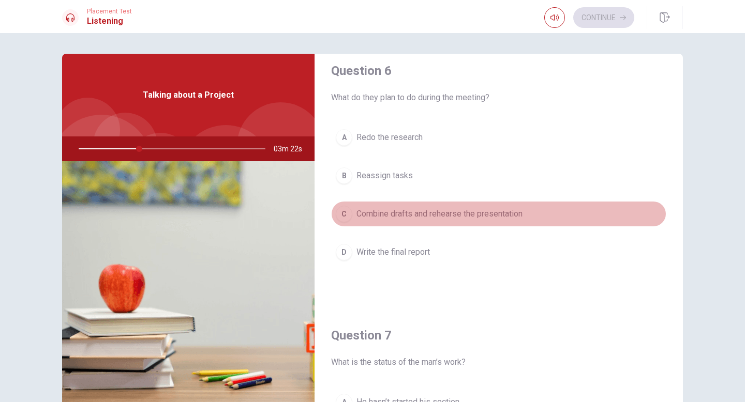
click at [441, 221] on button "C Combine drafts and rehearse the presentation" at bounding box center [498, 214] width 335 height 26
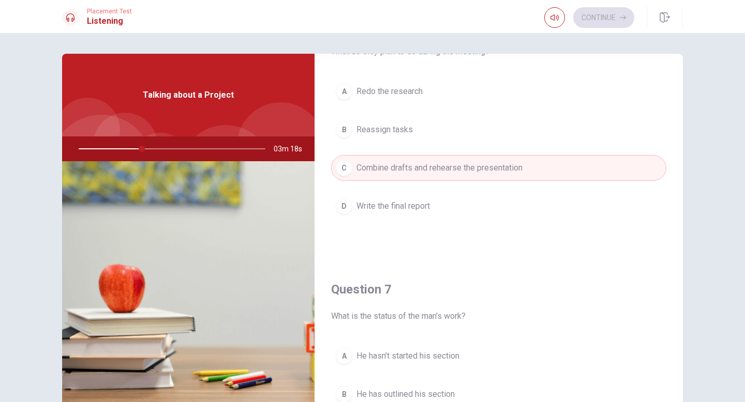
scroll to position [64, 0]
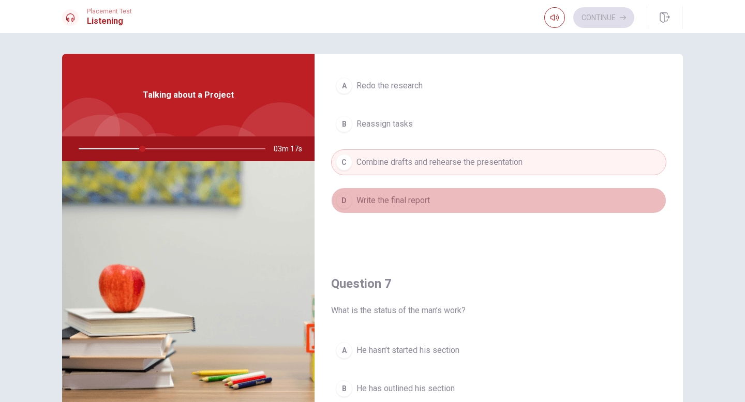
click at [474, 194] on button "D Write the final report" at bounding box center [498, 201] width 335 height 26
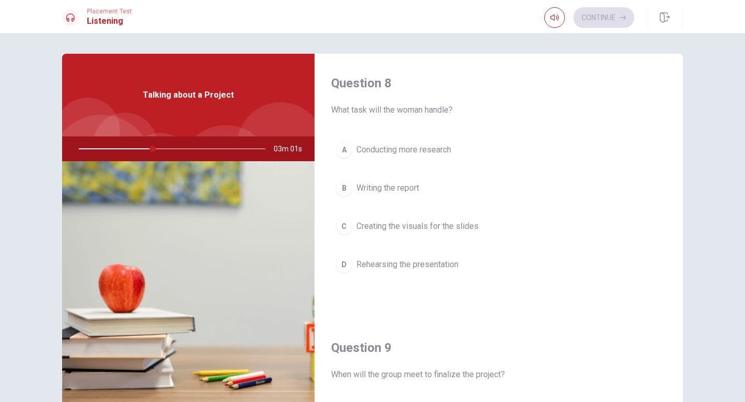
scroll to position [515, 0]
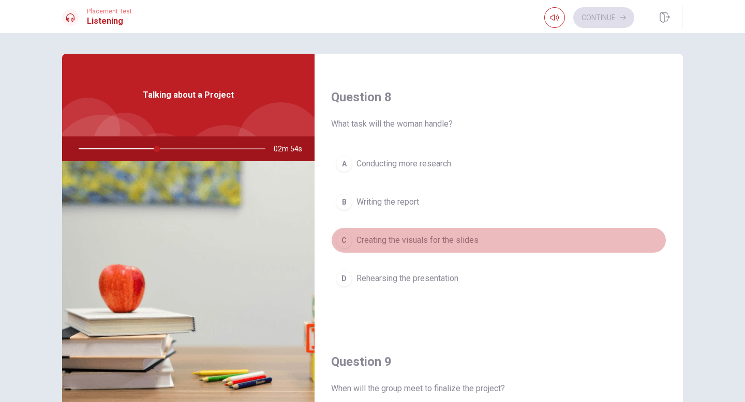
click at [461, 243] on span "Creating the visuals for the slides" at bounding box center [417, 240] width 122 height 12
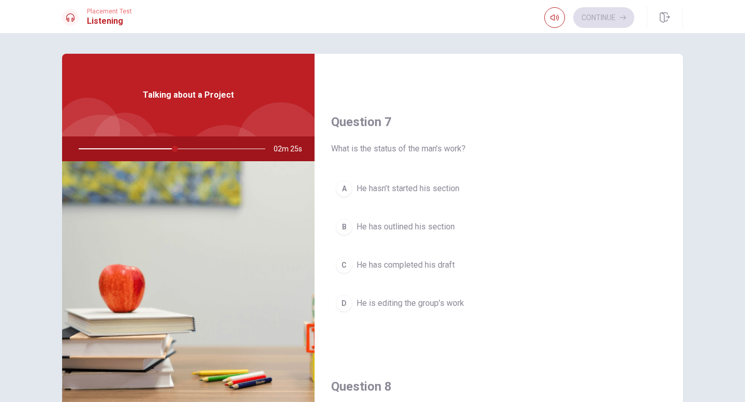
scroll to position [226, 0]
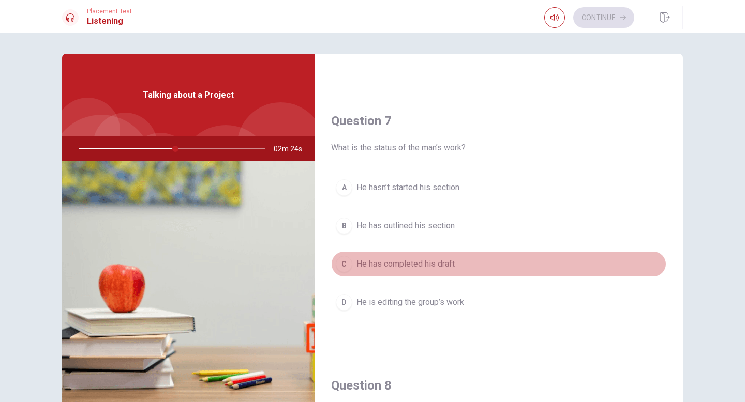
click at [447, 259] on span "He has completed his draft" at bounding box center [405, 264] width 98 height 12
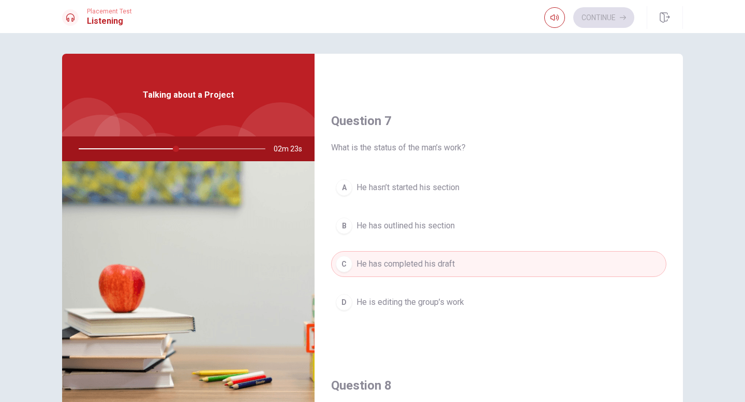
click at [454, 204] on div "A He hasn’t started his section B He has outlined his section C He has complete…" at bounding box center [498, 255] width 335 height 161
click at [453, 185] on span "He hasn’t started his section" at bounding box center [407, 188] width 103 height 12
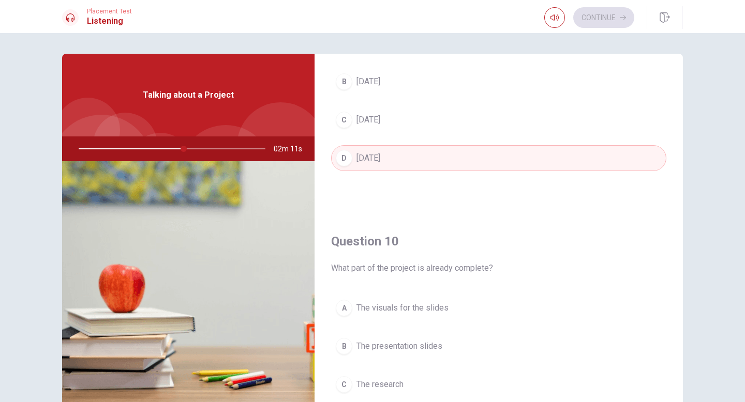
scroll to position [964, 0]
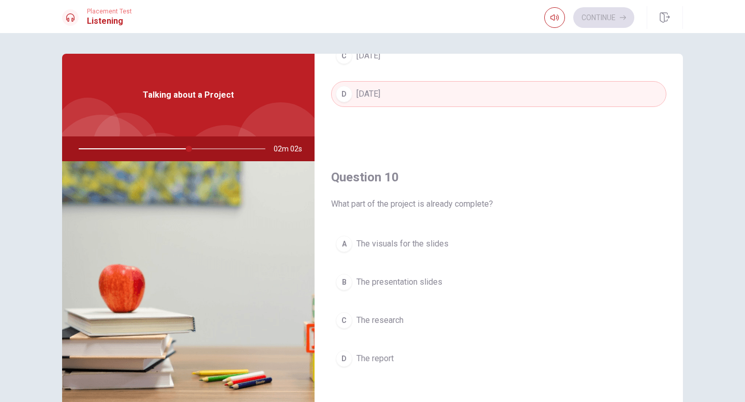
click at [437, 291] on button "B The presentation slides" at bounding box center [498, 282] width 335 height 26
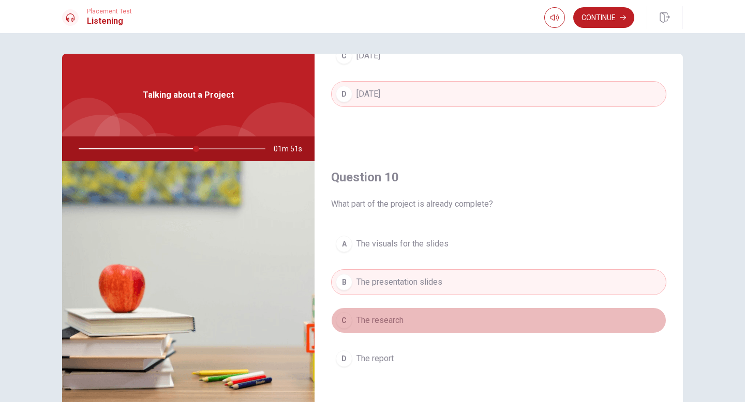
click at [435, 315] on button "C The research" at bounding box center [498, 321] width 335 height 26
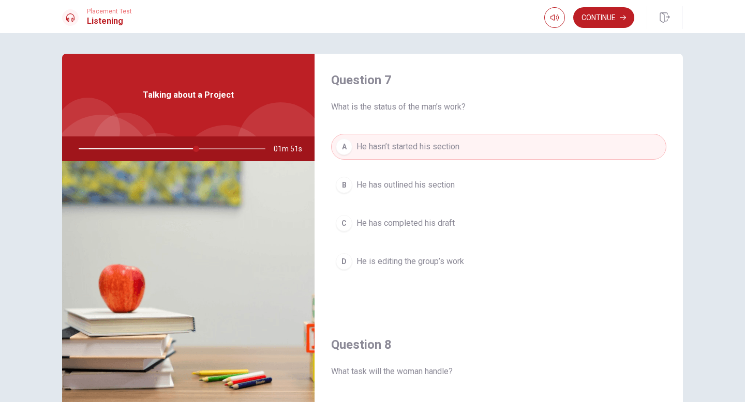
scroll to position [0, 0]
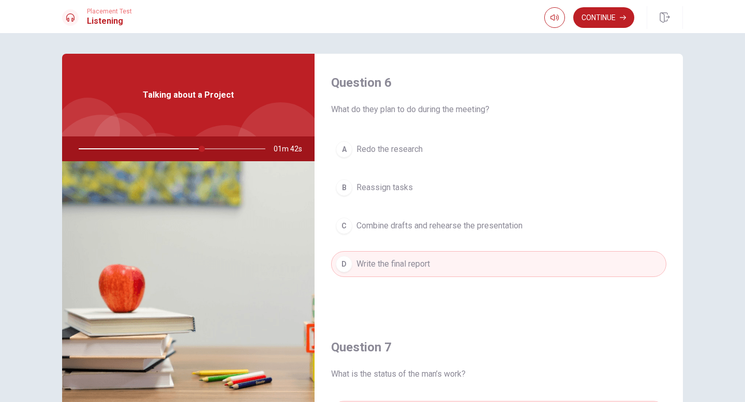
click at [646, 135] on div "Question 6 What do they plan to do during the meeting? A Redo the research B Re…" at bounding box center [498, 186] width 368 height 265
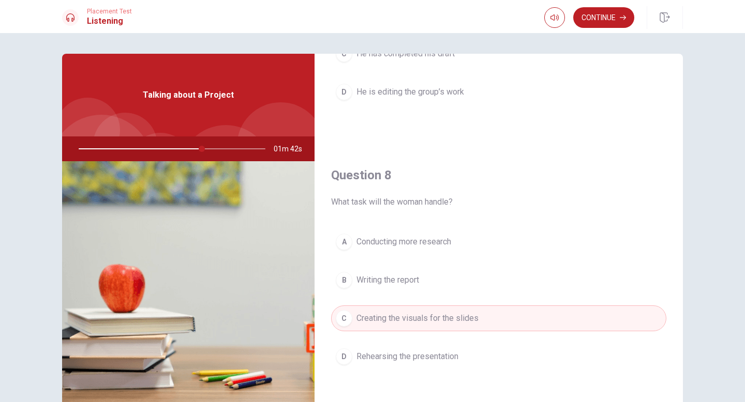
scroll to position [101, 0]
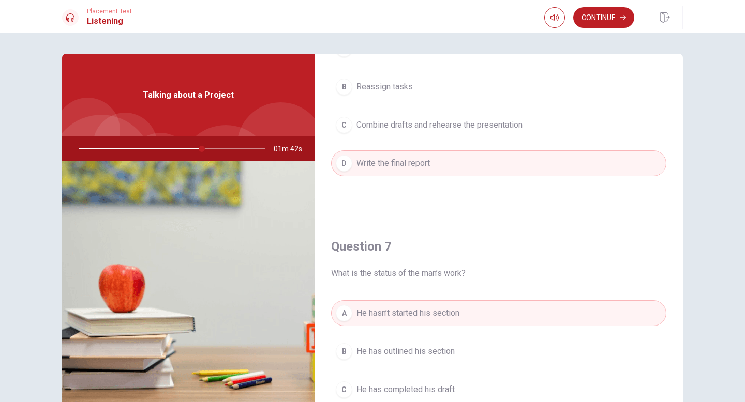
click at [226, 149] on div at bounding box center [169, 149] width 207 height 25
click at [204, 150] on div at bounding box center [169, 149] width 207 height 25
click at [553, 26] on span at bounding box center [554, 26] width 8 height 6
click at [572, 40] on span at bounding box center [573, 37] width 6 height 6
type input "66"
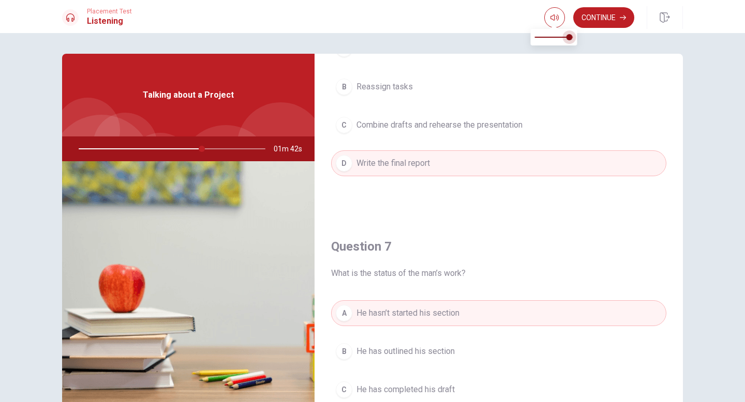
type input "0.9"
type input "66"
type input "0.5"
type input "66"
type input "0.4"
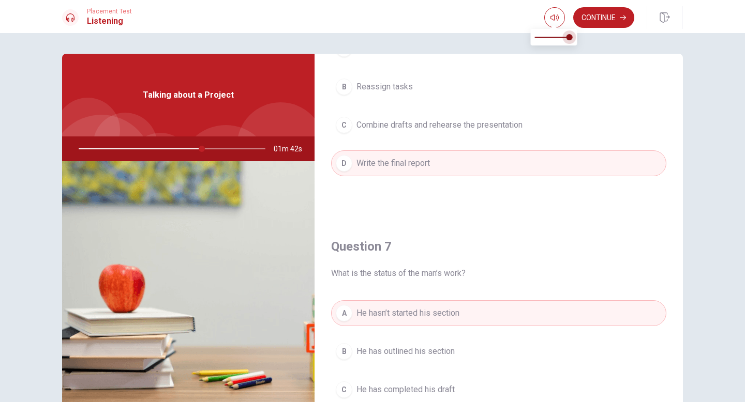
type input "66"
type input "0.3"
drag, startPoint x: 572, startPoint y: 41, endPoint x: 546, endPoint y: 41, distance: 25.9
click at [546, 40] on span at bounding box center [546, 37] width 6 height 6
type input "66"
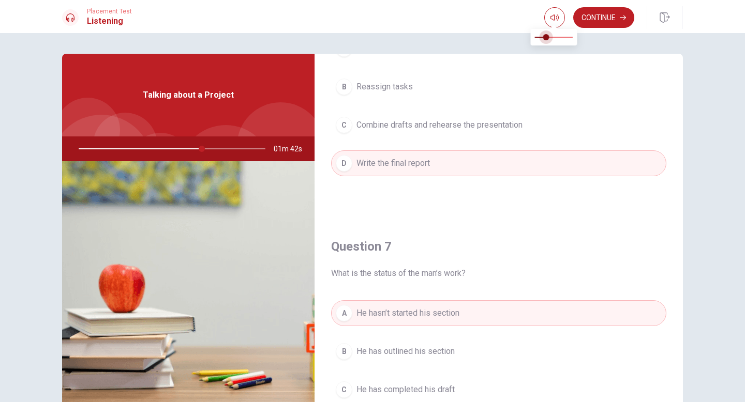
type input "0.4"
type input "66"
type input "0.5"
type input "66"
type input "0.7"
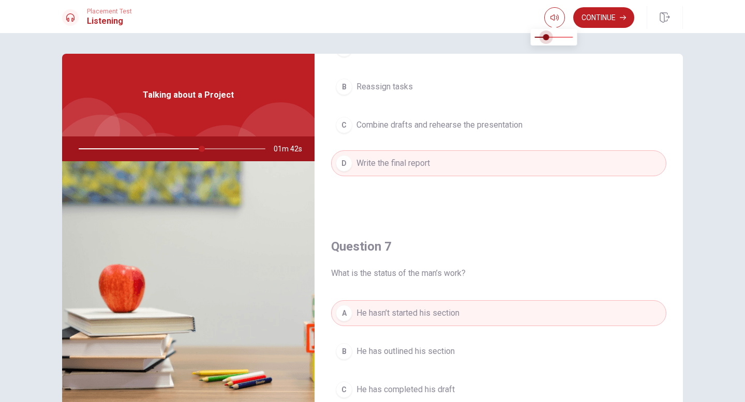
type input "66"
type input "0.8"
type input "66"
type input "1"
drag, startPoint x: 546, startPoint y: 41, endPoint x: 586, endPoint y: 41, distance: 40.3
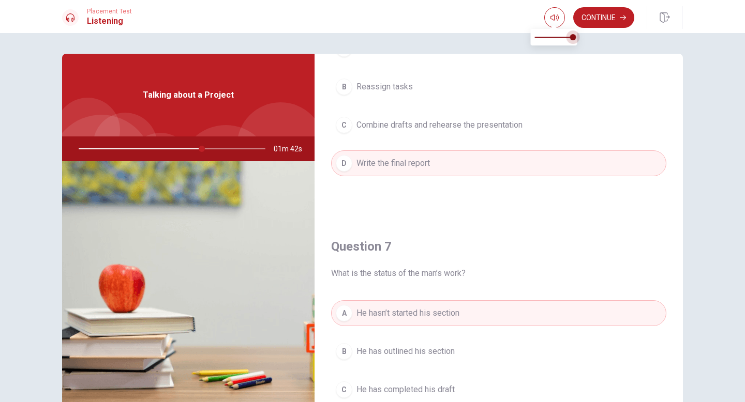
click at [586, 41] on body "This site uses cookies, as explained in our Privacy Policy . If you agree to th…" at bounding box center [372, 201] width 745 height 402
click at [606, 19] on button "Continue" at bounding box center [603, 17] width 61 height 21
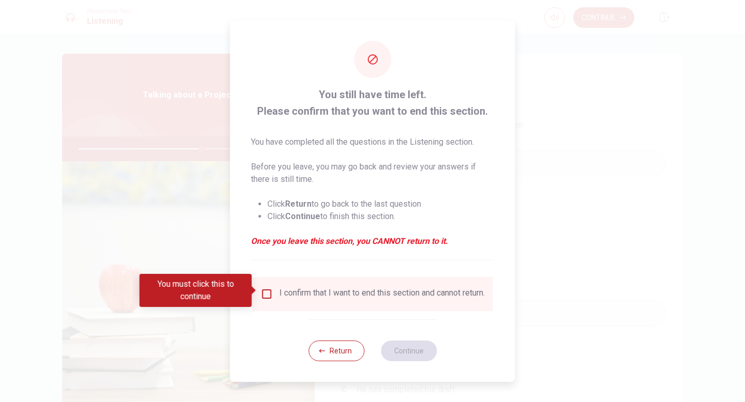
click at [276, 293] on div "I confirm that I want to end this section and cannot return." at bounding box center [373, 294] width 224 height 12
click at [264, 290] on input "You must click this to continue" at bounding box center [267, 294] width 12 height 12
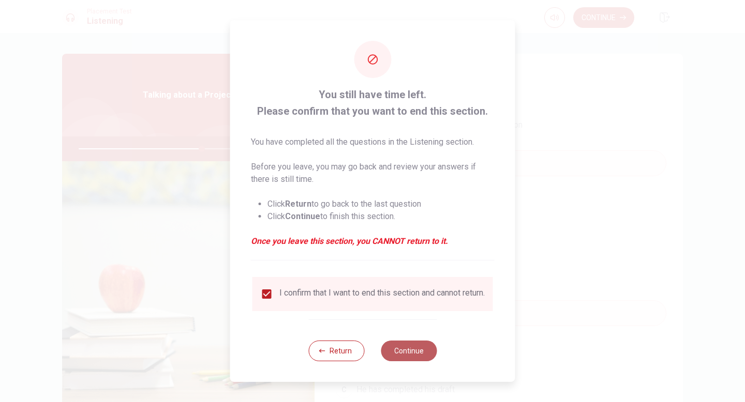
click at [406, 361] on button "Continue" at bounding box center [409, 351] width 56 height 21
type input "66"
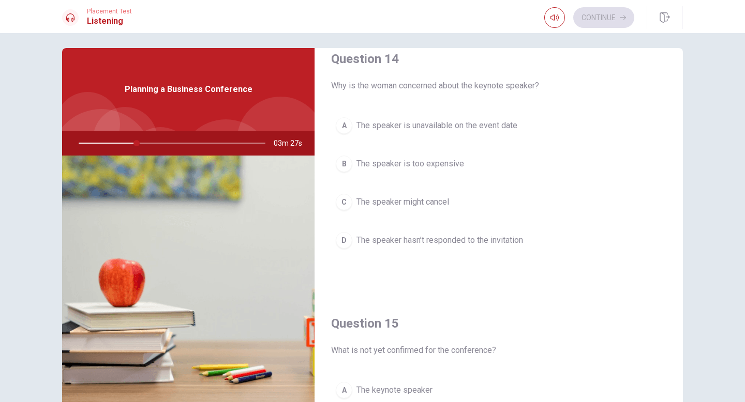
scroll to position [964, 0]
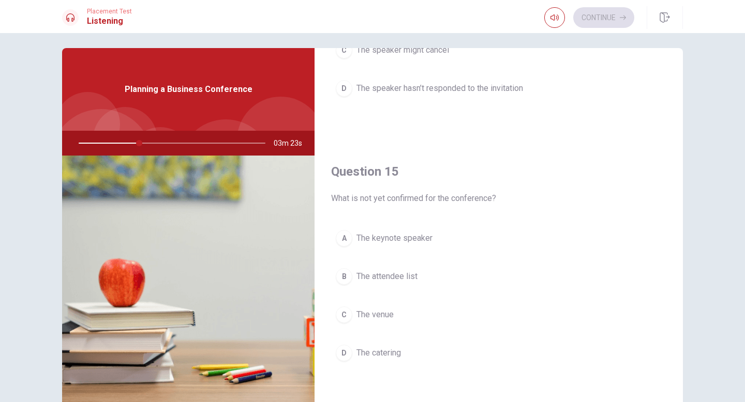
click at [367, 236] on span "The keynote speaker" at bounding box center [394, 238] width 76 height 12
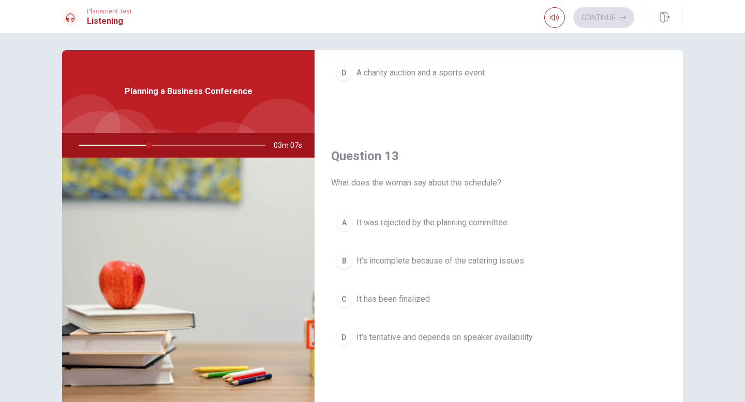
scroll to position [489, 0]
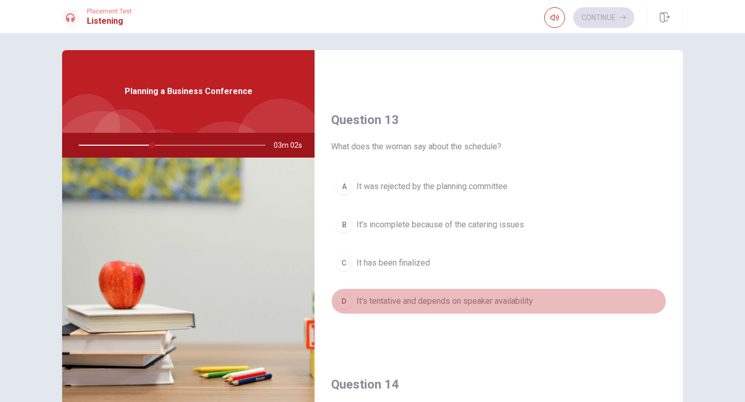
click at [438, 306] on span "It’s tentative and depends on speaker availability" at bounding box center [444, 301] width 176 height 12
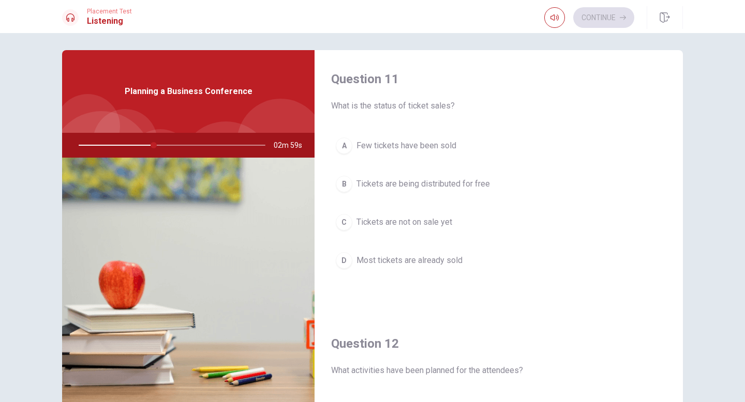
scroll to position [0, 0]
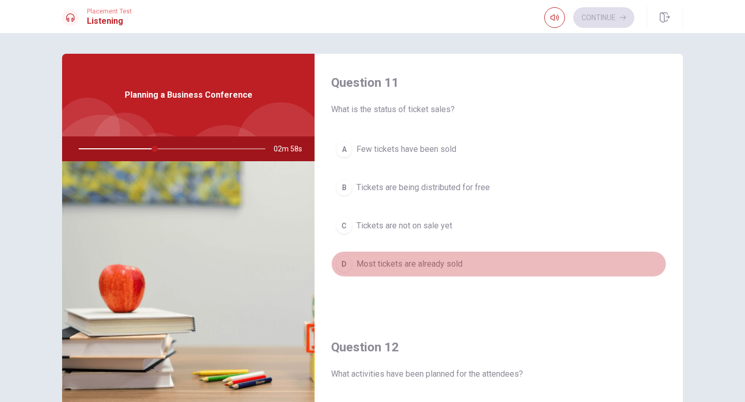
click at [432, 268] on span "Most tickets are already sold" at bounding box center [409, 264] width 106 height 12
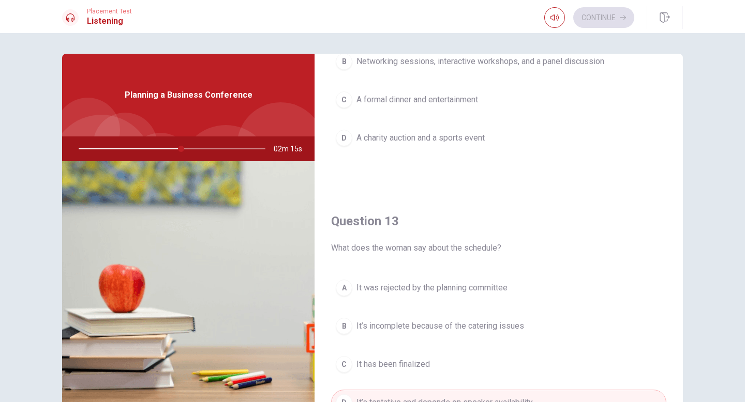
scroll to position [338, 0]
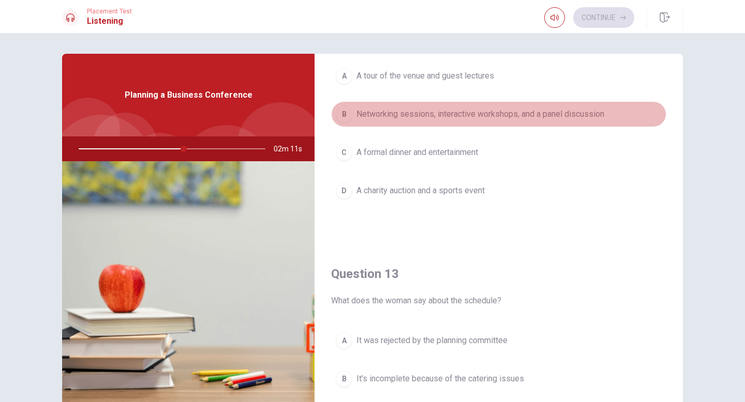
click at [470, 123] on button "B Networking sessions, interactive workshops, and a panel discussion" at bounding box center [498, 114] width 335 height 26
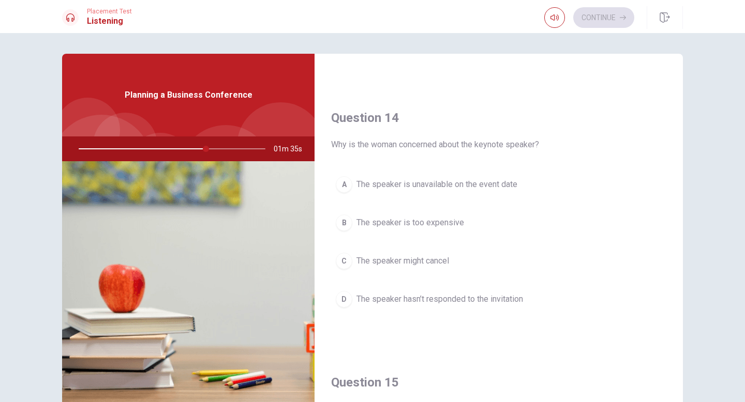
scroll to position [760, 0]
click at [444, 298] on span "The speaker hasn’t responded to the invitation" at bounding box center [439, 298] width 167 height 12
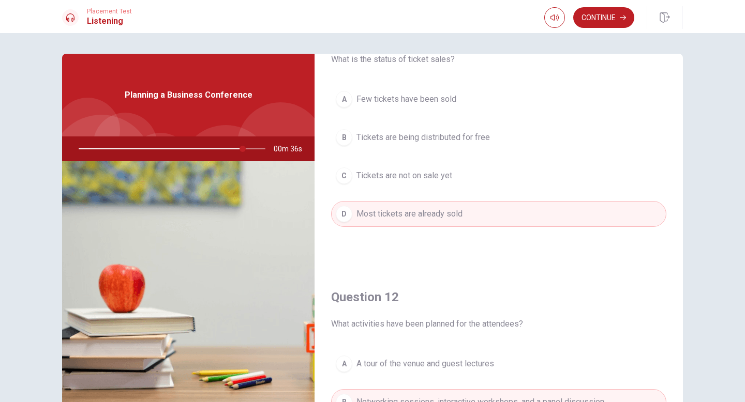
scroll to position [0, 0]
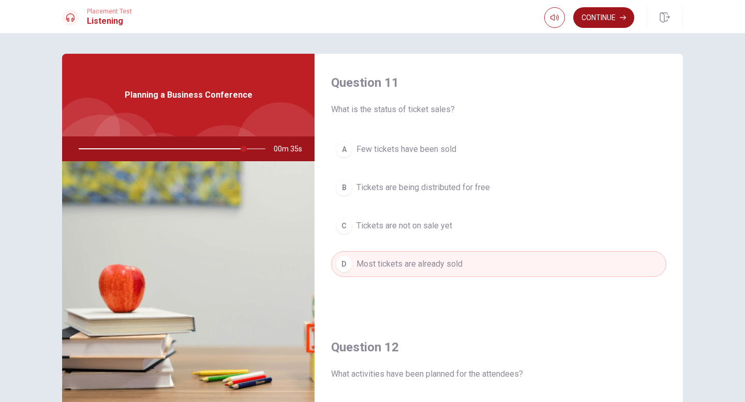
click at [615, 17] on button "Continue" at bounding box center [603, 17] width 61 height 21
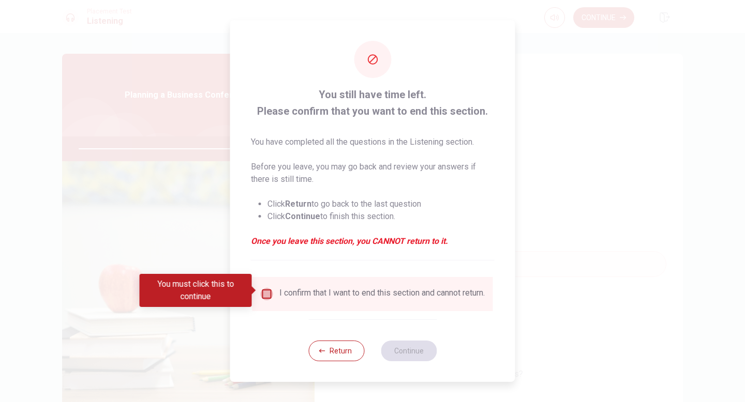
click at [269, 290] on input "You must click this to continue" at bounding box center [267, 294] width 12 height 12
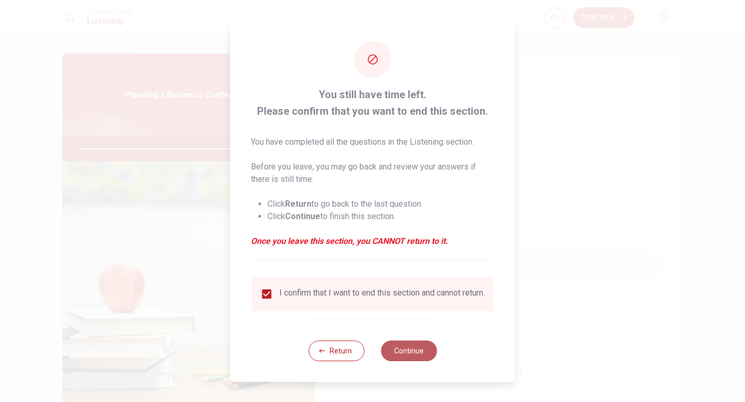
click at [410, 347] on button "Continue" at bounding box center [409, 351] width 56 height 21
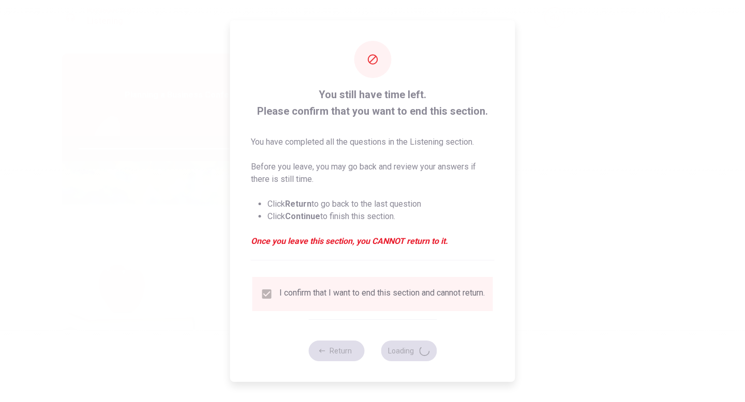
type input "90"
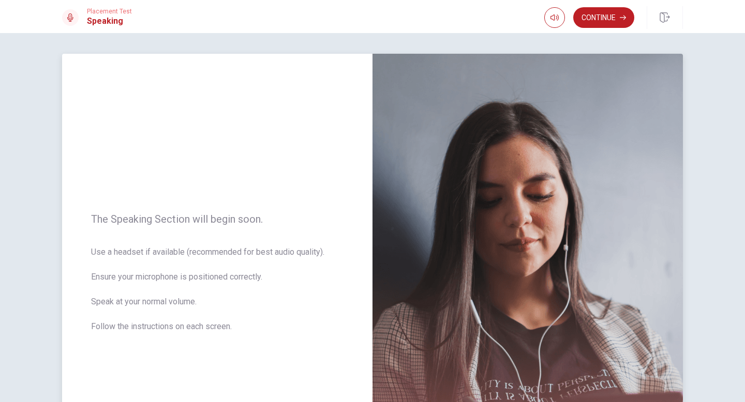
click at [404, 173] on img at bounding box center [527, 279] width 310 height 451
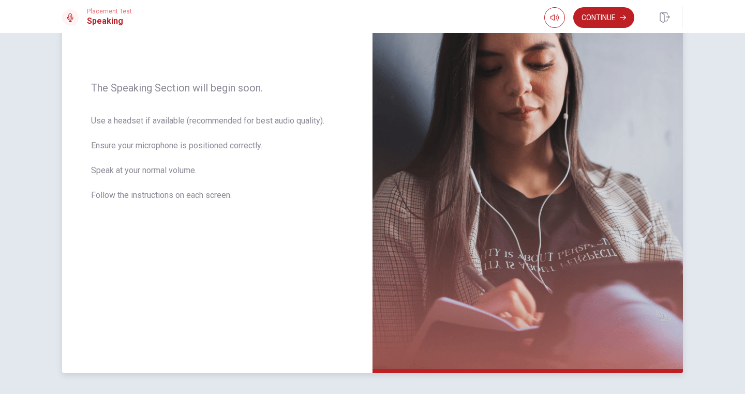
scroll to position [156, 0]
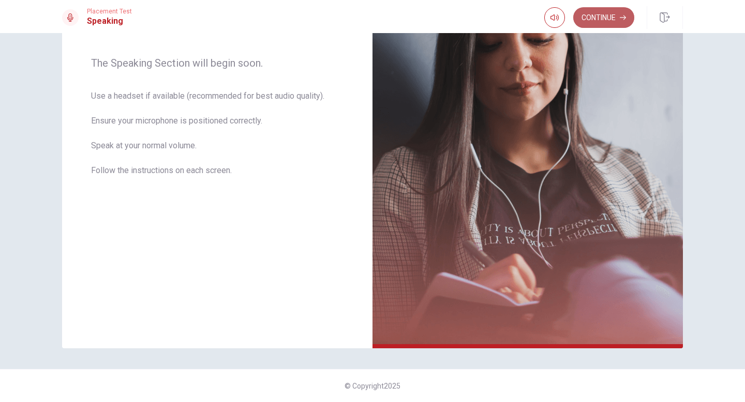
click at [612, 23] on button "Continue" at bounding box center [603, 17] width 61 height 21
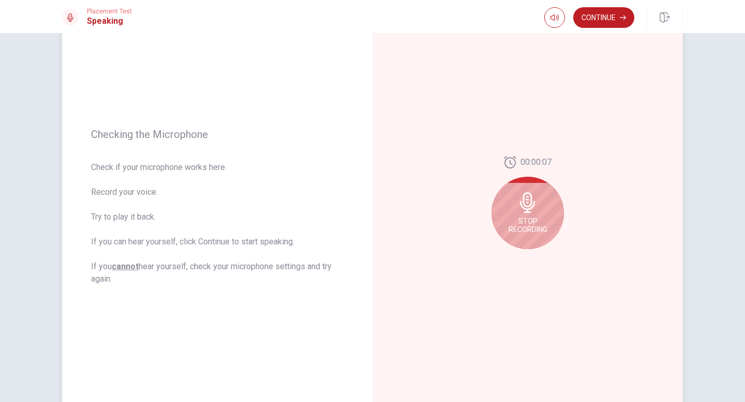
scroll to position [73, 0]
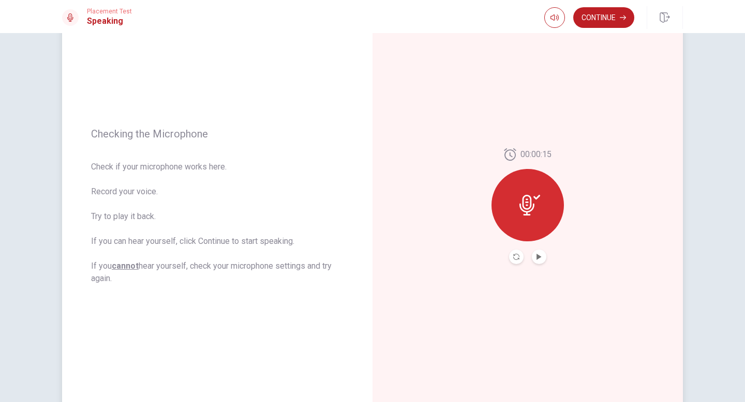
click at [542, 253] on button "Play Audio" at bounding box center [539, 257] width 14 height 14
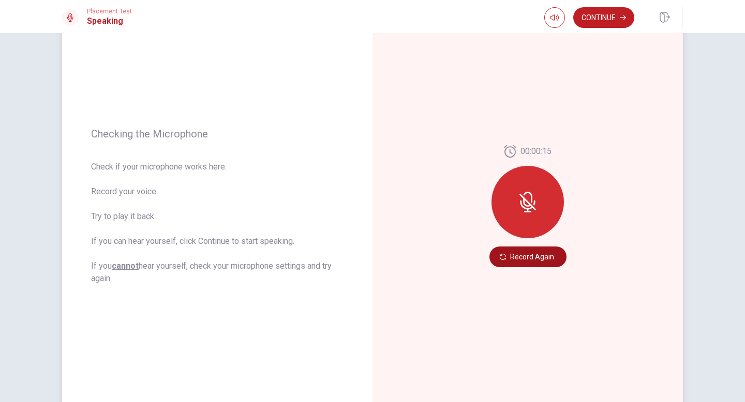
click at [539, 259] on button "Record Again" at bounding box center [527, 257] width 77 height 21
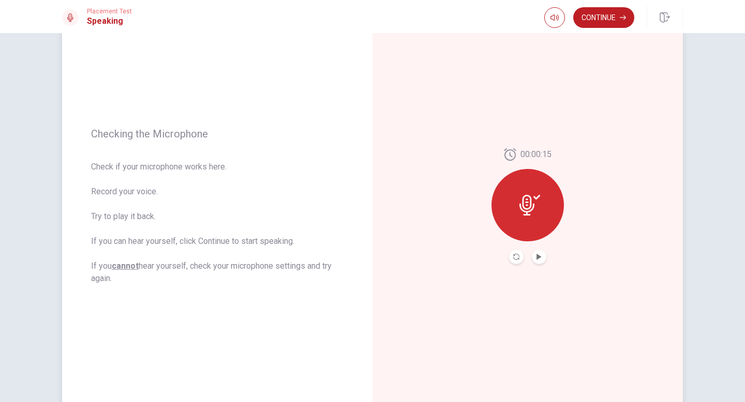
click at [542, 256] on button "Play Audio" at bounding box center [539, 257] width 14 height 14
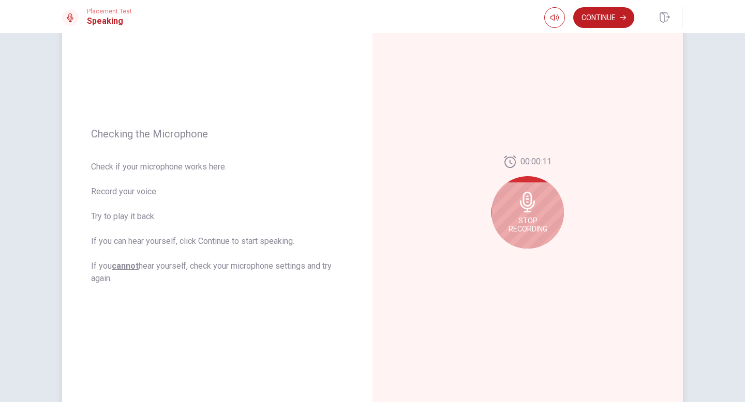
click at [528, 212] on icon at bounding box center [527, 202] width 15 height 21
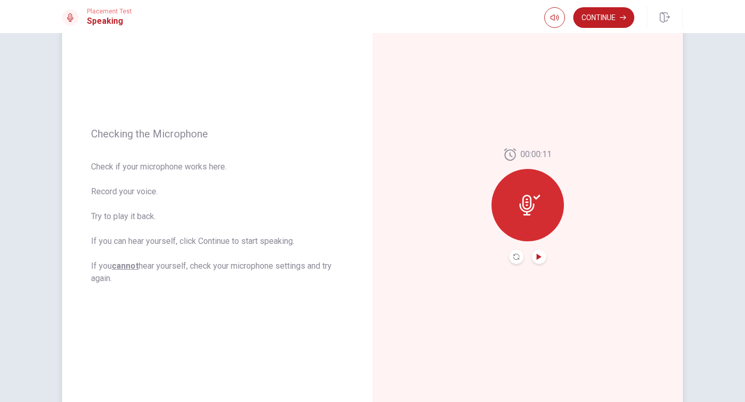
click at [539, 259] on icon "Play Audio" at bounding box center [539, 257] width 6 height 6
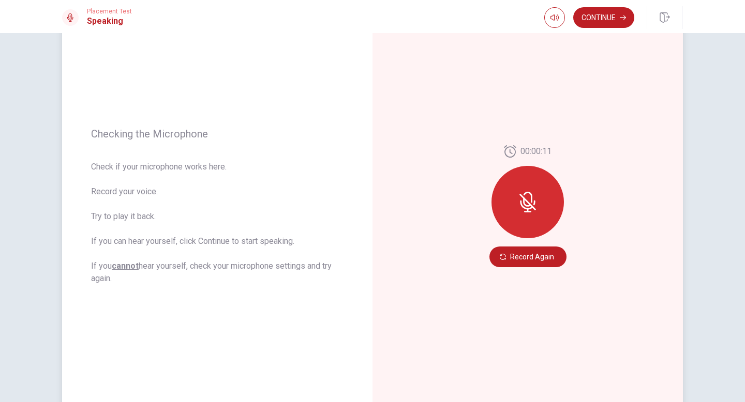
click at [539, 259] on button "Record Again" at bounding box center [527, 257] width 77 height 21
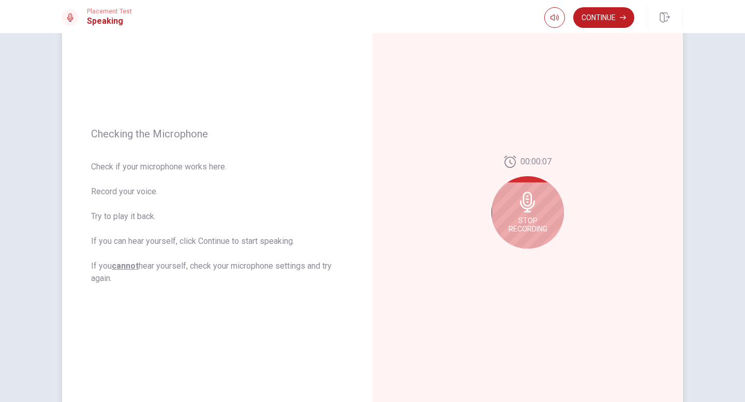
click at [535, 228] on span "Stop Recording" at bounding box center [527, 225] width 39 height 17
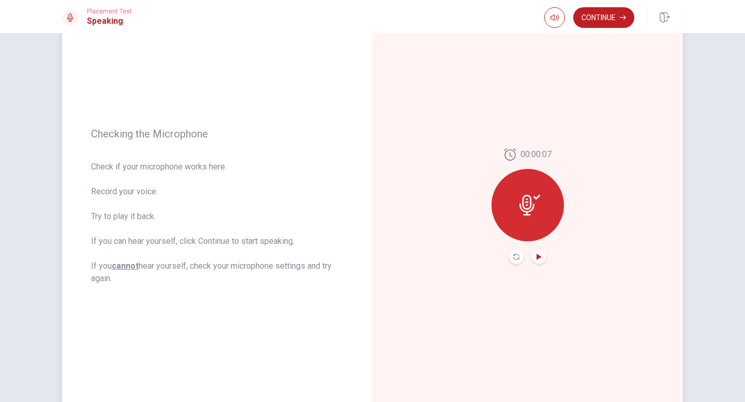
click at [539, 258] on icon "Play Audio" at bounding box center [538, 257] width 5 height 6
click at [619, 16] on icon "button" at bounding box center [622, 17] width 6 height 6
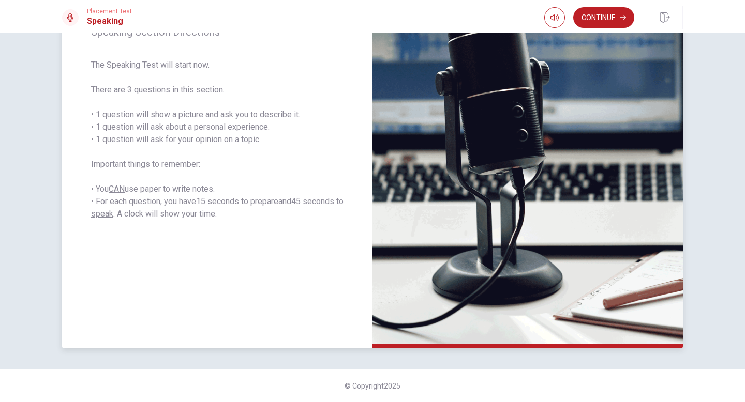
scroll to position [39, 0]
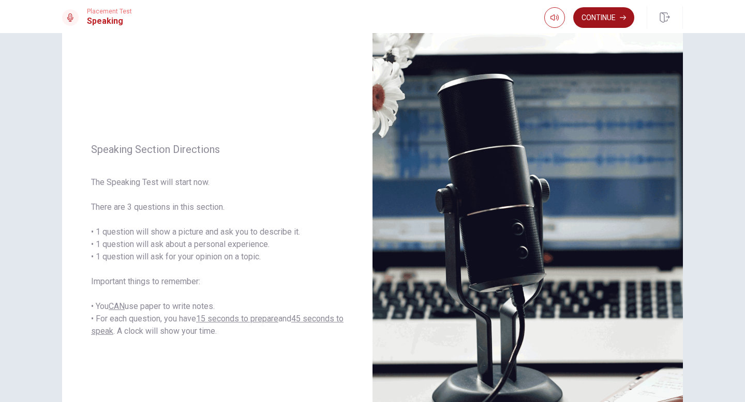
click at [615, 20] on button "Continue" at bounding box center [603, 17] width 61 height 21
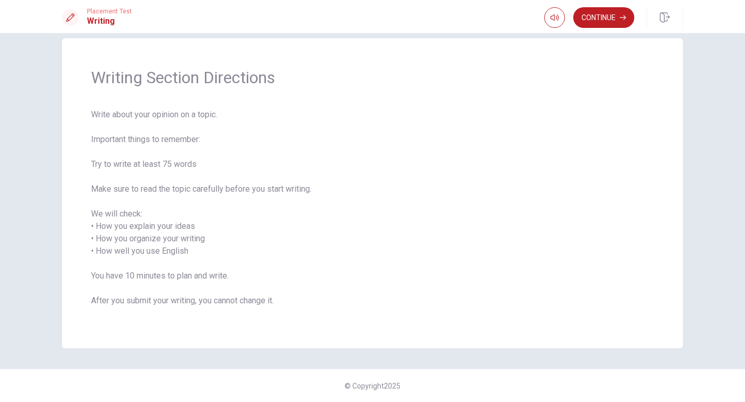
scroll to position [0, 0]
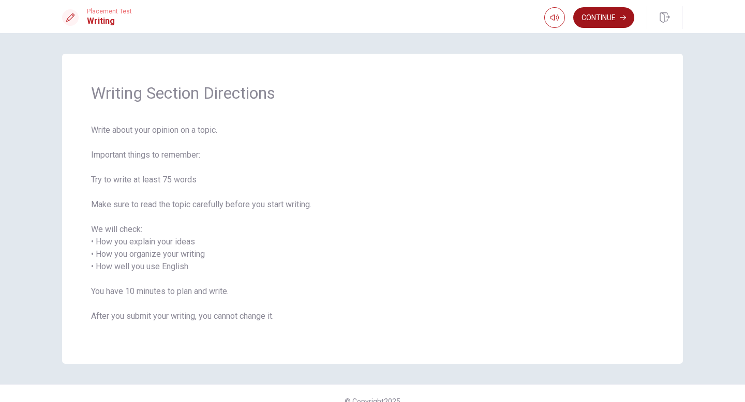
click at [614, 21] on button "Continue" at bounding box center [603, 17] width 61 height 21
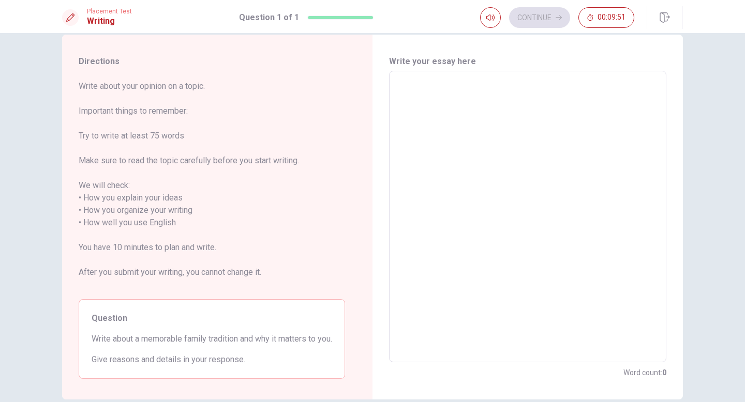
scroll to position [20, 0]
click at [479, 89] on textarea at bounding box center [527, 216] width 263 height 275
type textarea "I"
type textarea "x"
type textarea "I"
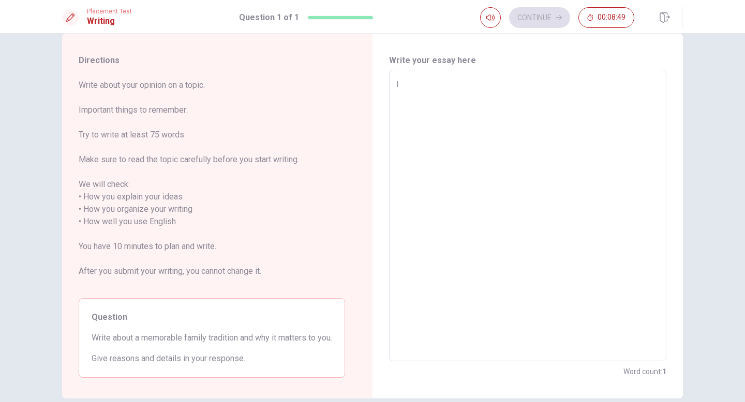
type textarea "x"
type textarea "I t"
type textarea "x"
type textarea "I th"
type textarea "x"
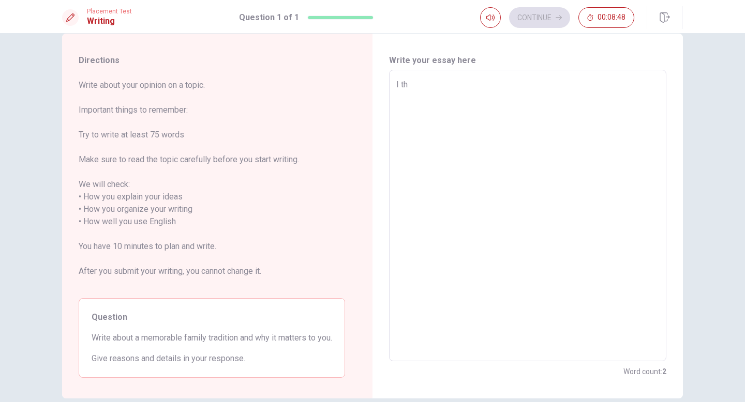
type textarea "I thi"
type textarea "x"
type textarea "I thin"
type textarea "x"
type textarea "I think"
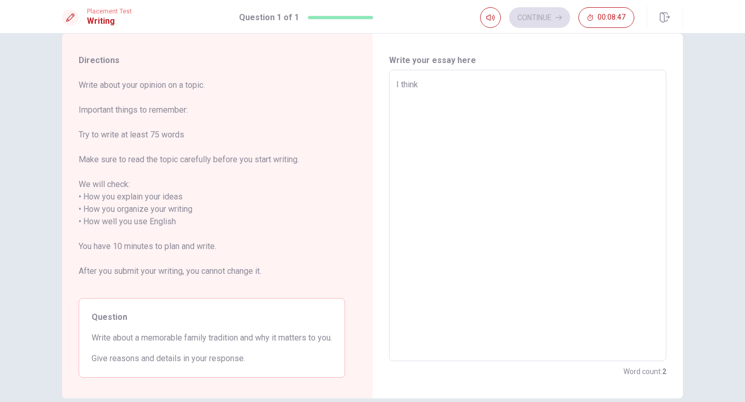
type textarea "x"
type textarea "I think"
type textarea "x"
type textarea "I think t"
type textarea "x"
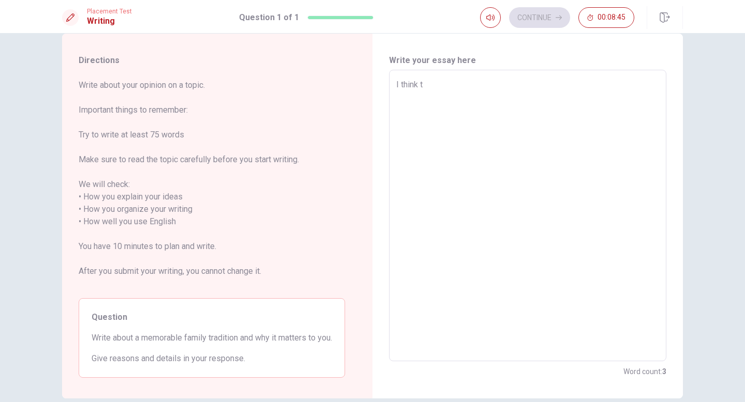
type textarea "I think th"
type textarea "x"
type textarea "I think the"
type textarea "x"
type textarea "I think the"
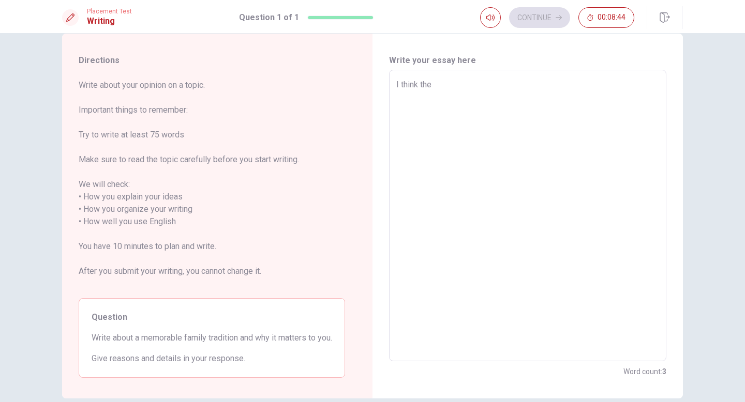
type textarea "x"
type textarea "I think the m"
type textarea "x"
type textarea "I think the mo"
type textarea "x"
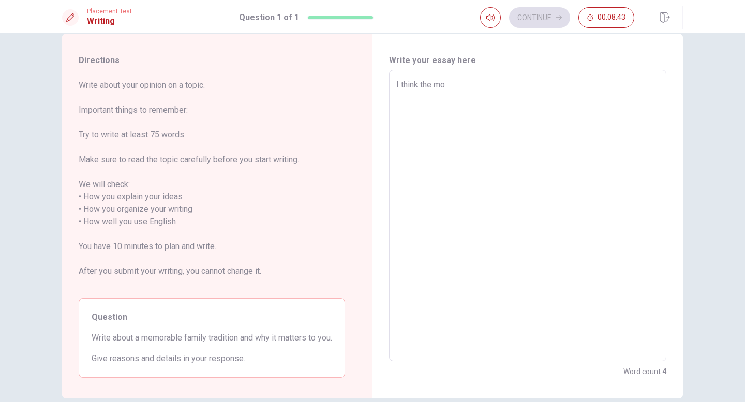
type textarea "I think the [DEMOGRAPHIC_DATA]"
type textarea "x"
type textarea "I think the [DEMOGRAPHIC_DATA]"
type textarea "x"
type textarea "I think the [DEMOGRAPHIC_DATA]"
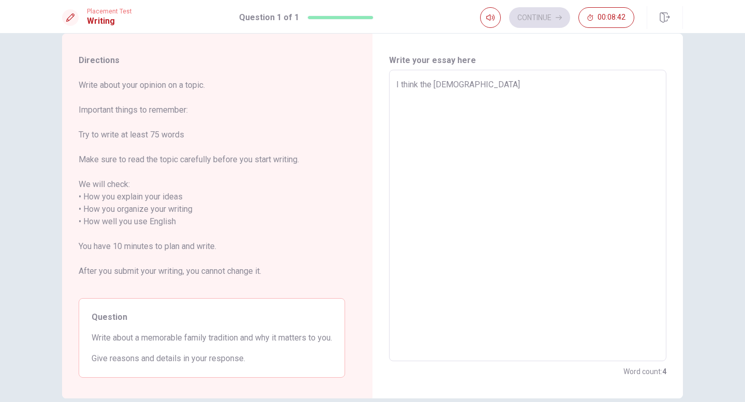
type textarea "x"
type textarea "I think the mo"
type textarea "x"
type textarea "I think the [DEMOGRAPHIC_DATA]"
type textarea "x"
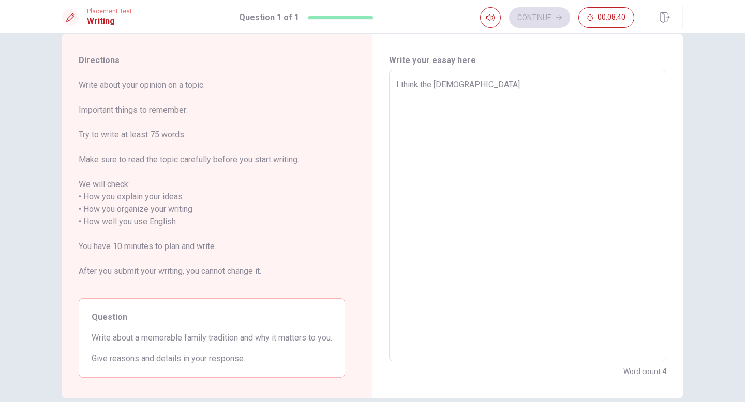
type textarea "I think the mosy"
type textarea "x"
type textarea "I think the [DEMOGRAPHIC_DATA]"
type textarea "x"
type textarea "I think the most"
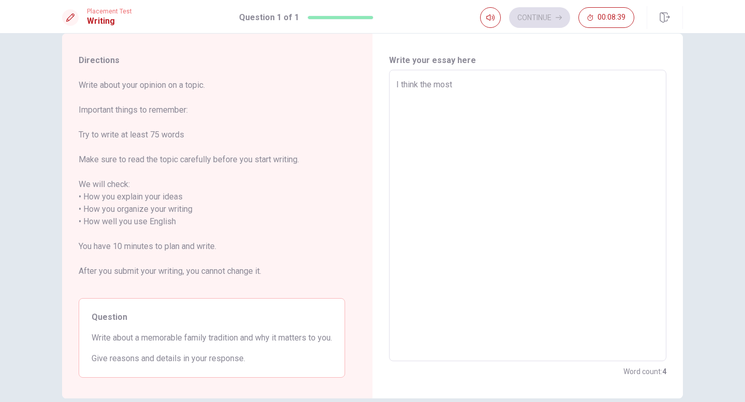
type textarea "x"
type textarea "I think the most"
type textarea "x"
type textarea "I think the most"
drag, startPoint x: 143, startPoint y: 336, endPoint x: 184, endPoint y: 338, distance: 40.4
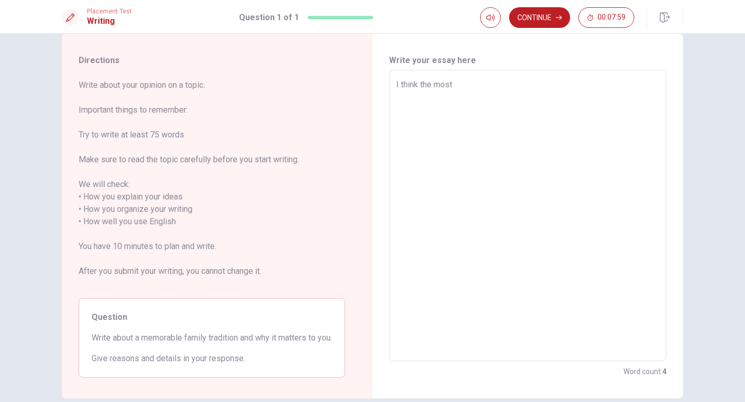
click at [184, 337] on span "Write about a memorable family tradition and why it matters to you." at bounding box center [212, 338] width 240 height 12
drag, startPoint x: 184, startPoint y: 338, endPoint x: 147, endPoint y: 338, distance: 36.7
click at [147, 338] on span "Write about a memorable family tradition and why it matters to you." at bounding box center [212, 338] width 240 height 12
click at [529, 114] on textarea "I think the most" at bounding box center [527, 216] width 263 height 275
type textarea "x"
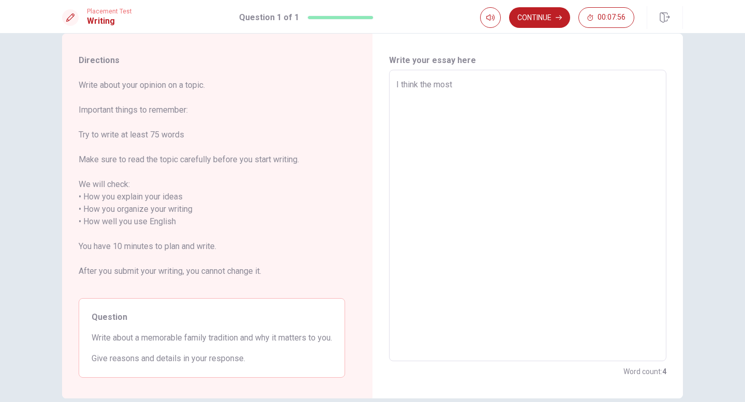
type textarea "I think the most m"
type textarea "x"
type textarea "I think the most me"
type textarea "x"
type textarea "I think the most mem"
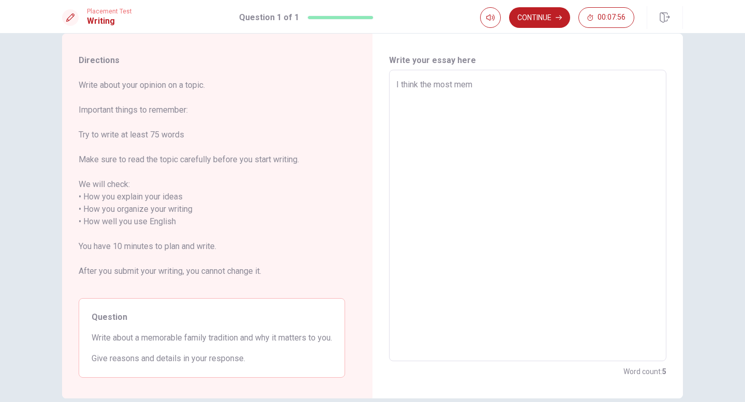
type textarea "x"
type textarea "I think the most memo"
type textarea "x"
type textarea "I think the most memor"
type textarea "x"
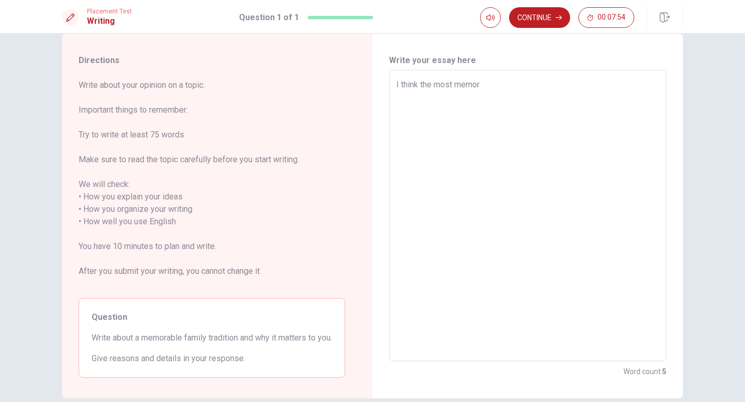
type textarea "I think the most memora"
type textarea "x"
type textarea "I think the most memorab"
type textarea "x"
type textarea "I think the most memorabl"
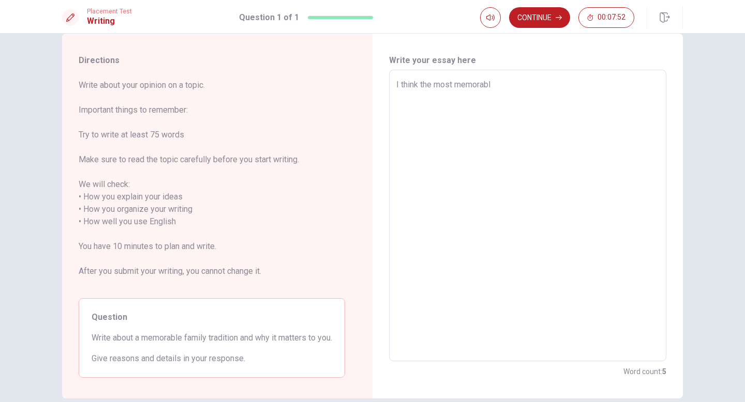
type textarea "x"
type textarea "I think the most memorable"
type textarea "x"
type textarea "I think the most memorable"
type textarea "x"
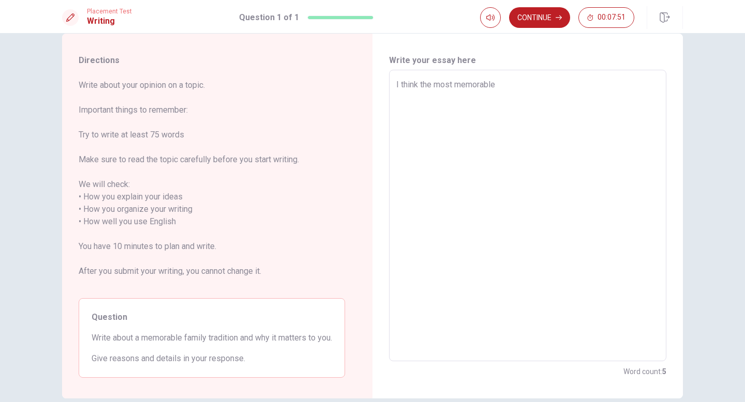
type textarea "I think the most memorable t"
type textarea "x"
type textarea "I think the most memorable tr"
type textarea "x"
type textarea "I think the most memorable tra"
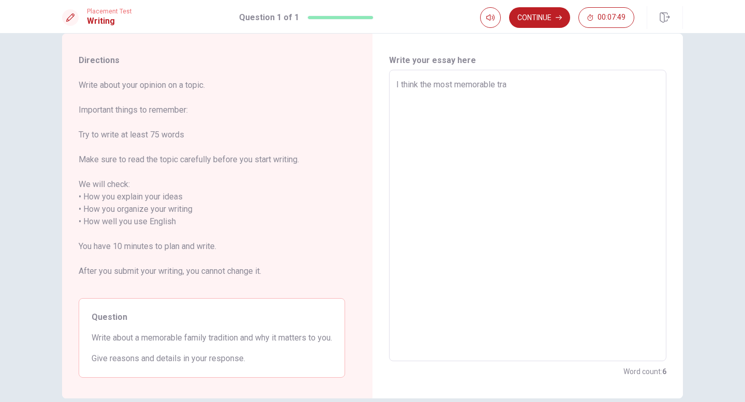
type textarea "x"
type textarea "I think the most memorable traf"
type textarea "x"
type textarea "I think the most memorable tra"
type textarea "x"
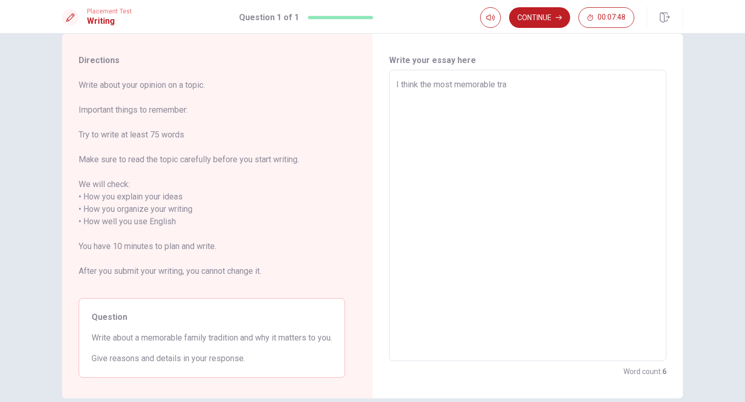
type textarea "I think the most memorable trad"
type textarea "x"
type textarea "I think the most memorable tradi"
type textarea "x"
type textarea "I think the most memorable tradit"
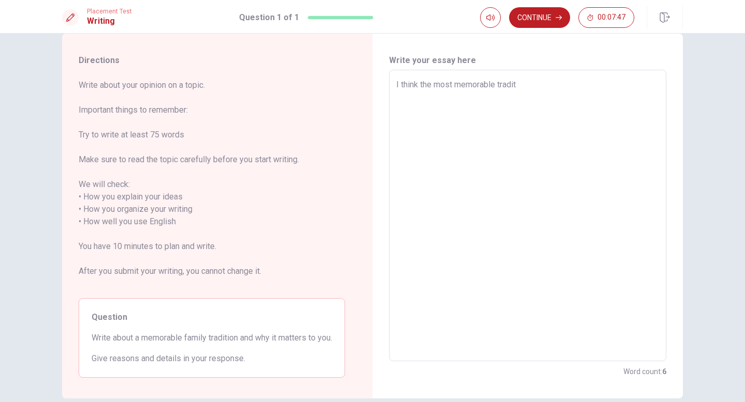
type textarea "x"
type textarea "I think the most memorable traditi"
type textarea "x"
type textarea "I think the most memorable traditio"
type textarea "x"
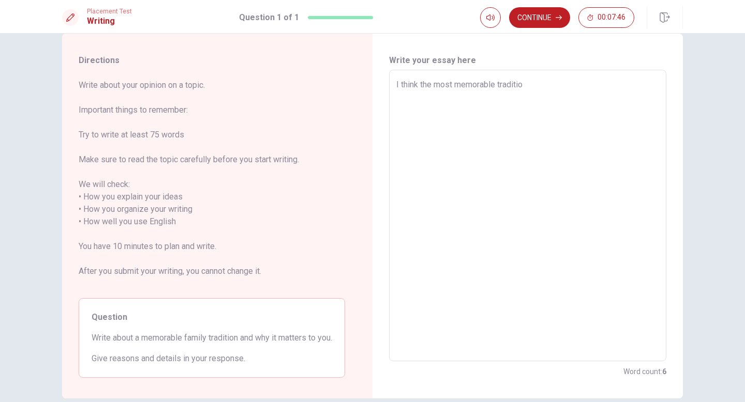
type textarea "I think the most memorable tradition"
type textarea "x"
type textarea "I think the most memorable tradition"
type textarea "x"
type textarea "I think the most memorable tradition i"
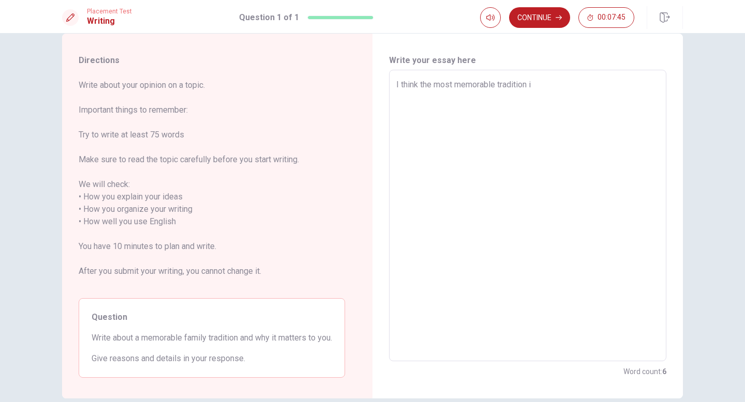
type textarea "x"
type textarea "I think the most memorable tradition is"
drag, startPoint x: 539, startPoint y: 90, endPoint x: 388, endPoint y: 88, distance: 151.5
click at [386, 88] on div "Write your essay here I think the most memorable tradition is x ​ Word count : 7" at bounding box center [527, 216] width 310 height 365
click at [487, 146] on textarea "I think the most memorable tradition is" at bounding box center [527, 216] width 263 height 275
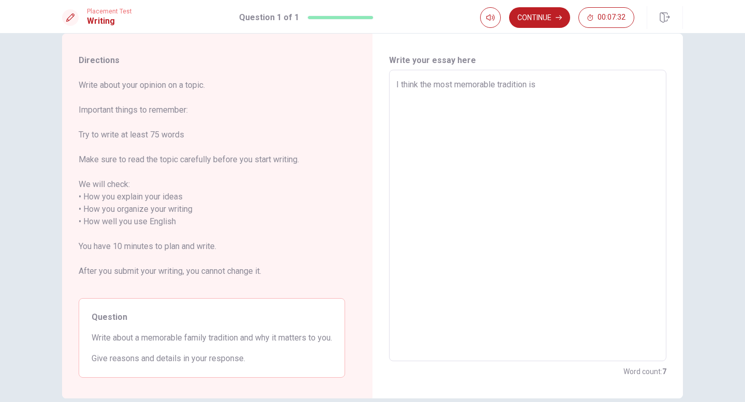
type textarea "x"
type textarea "I think the most memorable tradition is"
type textarea "x"
type textarea "I think the most memorable tradition is e"
type textarea "x"
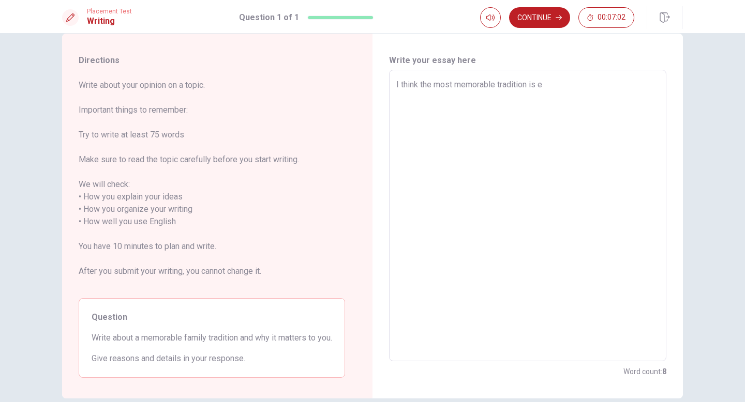
type textarea "I think the most memorable tradition is ea"
type textarea "x"
type textarea "I think the most memorable tradition is eat"
type textarea "x"
type textarea "I think the most memorable tradition is eati"
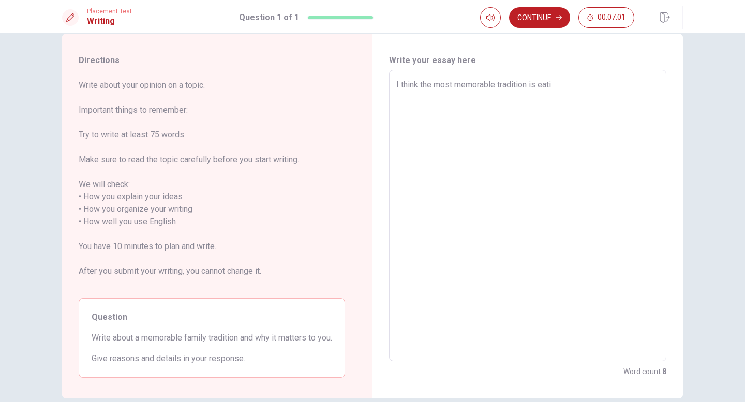
type textarea "x"
type textarea "I think the most memorable tradition is eatin"
type textarea "x"
type textarea "I think the most memorable tradition is eating"
type textarea "x"
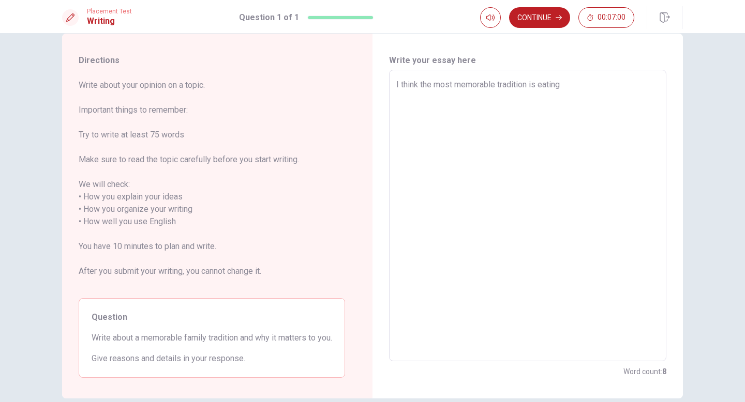
type textarea "I think the most memorable tradition is eating"
type textarea "x"
type textarea "I think the most memorable tradition is eating d"
type textarea "x"
type textarea "I think the most memorable tradition is eating di"
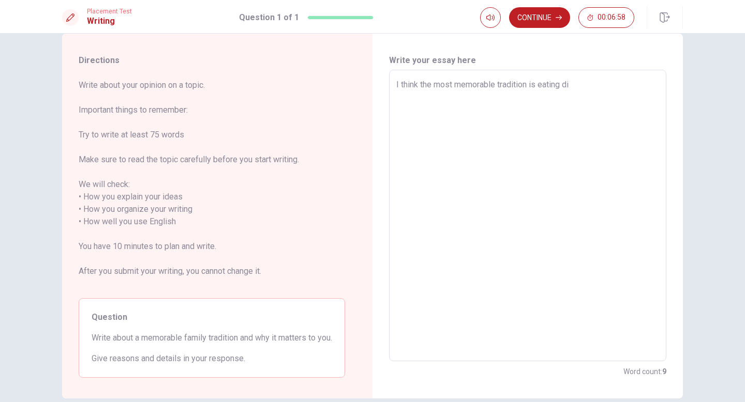
type textarea "x"
type textarea "I think the most memorable tradition is eating din"
type textarea "x"
type textarea "I think the most memorable tradition is eating dinn"
type textarea "x"
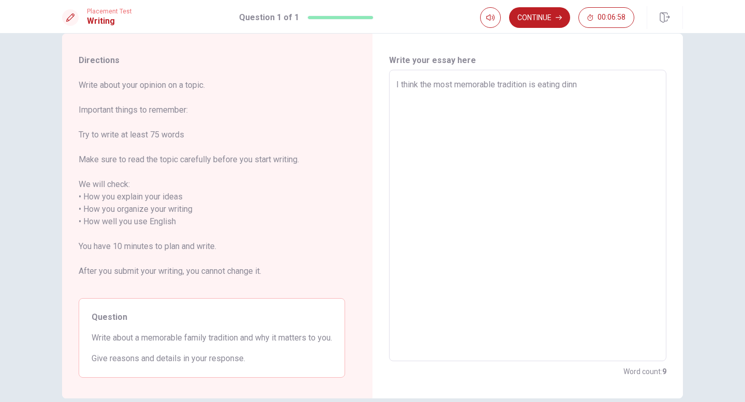
type textarea "I think the most memorable tradition is eating dinne"
type textarea "x"
type textarea "I think the most memorable tradition is eating dinner"
type textarea "x"
type textarea "I think the most memorable tradition is eating dinner"
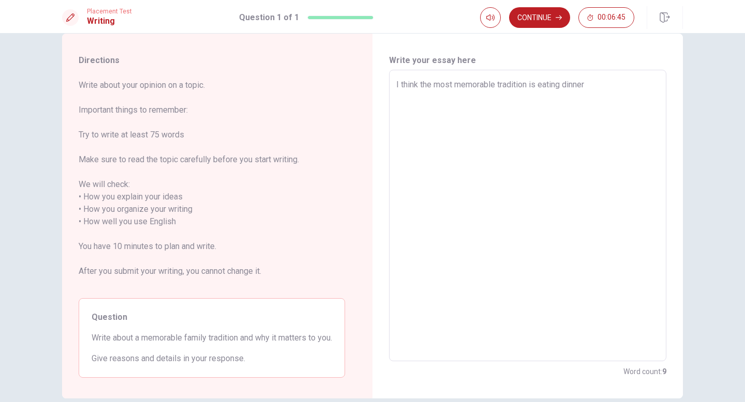
type textarea "x"
type textarea "I think the most memorable tradition is eating dinner w"
type textarea "x"
type textarea "I think the most memorable tradition is eating dinner wi"
type textarea "x"
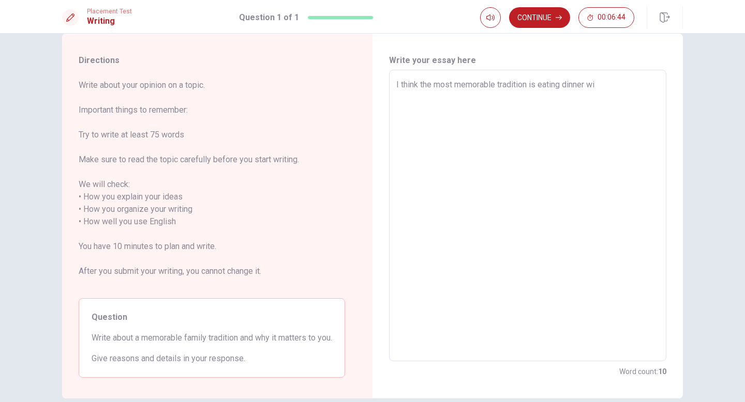
type textarea "I think the most memorable tradition is eating dinner wit"
type textarea "x"
type textarea "I think the most memorable tradition is eating dinner with"
type textarea "x"
type textarea "I think the most memorable tradition is eating dinner with"
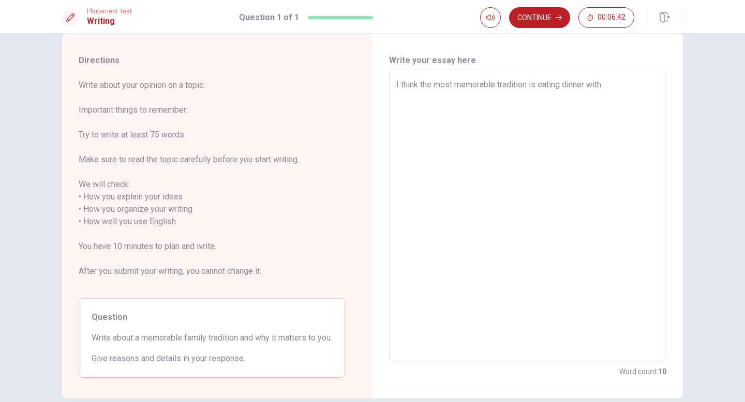
type textarea "x"
type textarea "I think the most memorable tradition is eating dinner with t"
type textarea "x"
type textarea "I think the most memorable tradition is eating dinner with th"
type textarea "x"
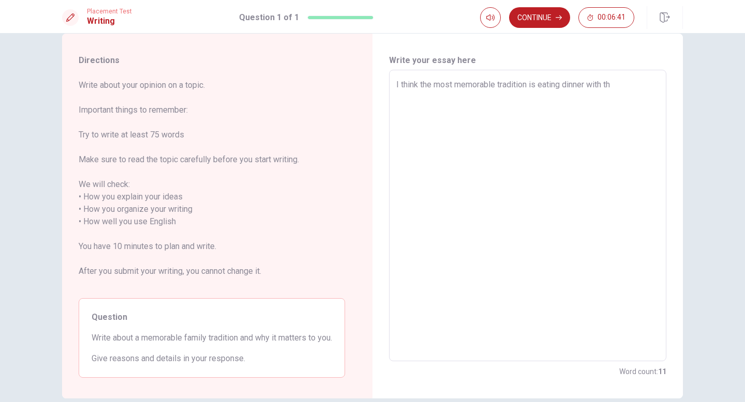
type textarea "I think the most memorable tradition is eating dinner with the"
type textarea "x"
type textarea "I think the most memorable tradition is eating dinner with the"
type textarea "x"
type textarea "I think the most memorable tradition is eating dinner with the w"
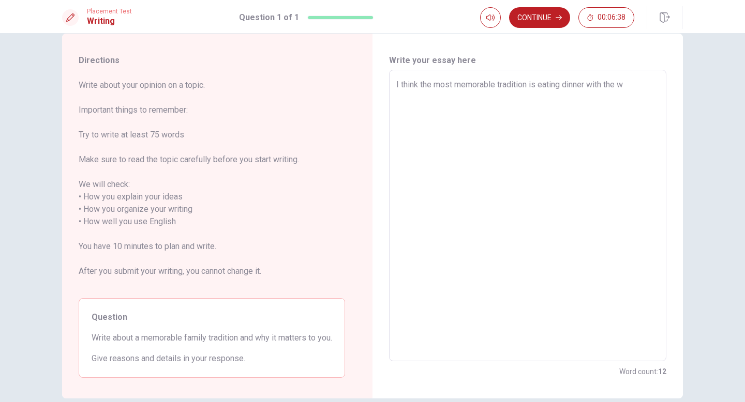
type textarea "x"
type textarea "I think the most memorable tradition is eating dinner with the wh"
type textarea "x"
type textarea "I think the most memorable tradition is eating dinner with the who"
type textarea "x"
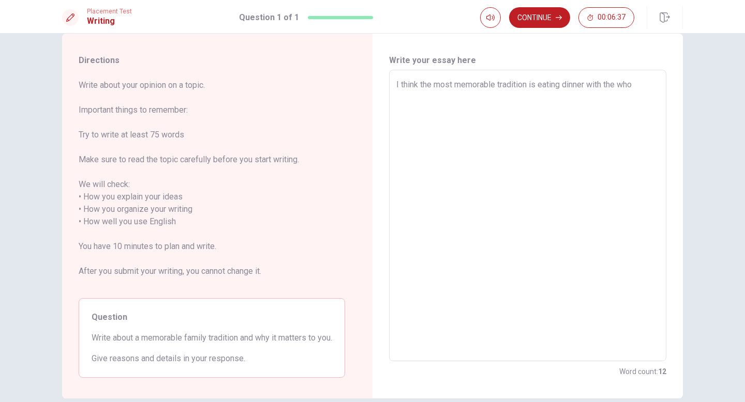
type textarea "I think the most memorable tradition is eating dinner with the whol"
type textarea "x"
type textarea "I think the most memorable tradition is eating dinner with the wholi"
type textarea "x"
type textarea "I think the most memorable tradition is eating dinner with the whol"
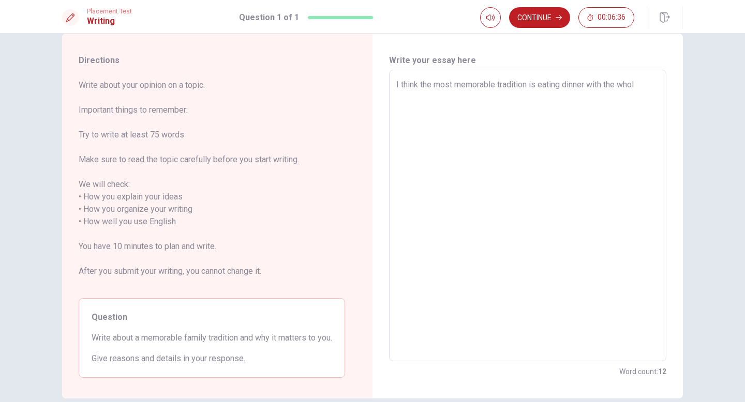
type textarea "x"
type textarea "I think the most memorable tradition is eating dinner with the whole"
type textarea "x"
type textarea "I think the most memorable tradition is eating dinner with the whole"
type textarea "x"
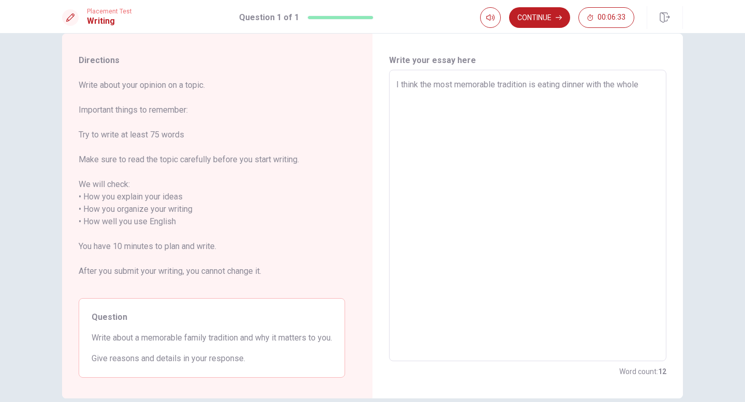
type textarea "I think the most memorable tradition is eating dinner with the whole f"
type textarea "x"
type textarea "I think the most memorable tradition is eating dinner with the whole fa"
type textarea "x"
type textarea "I think the most memorable tradition is eating dinner with the whole fam"
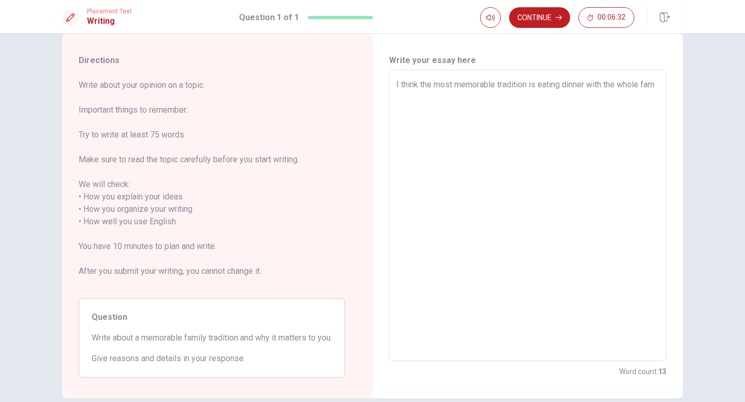
type textarea "x"
type textarea "I think the most memorable tradition is eating dinner with the whole fami"
type textarea "x"
type textarea "I think the most memorable tradition is eating dinner with the whole famil"
type textarea "x"
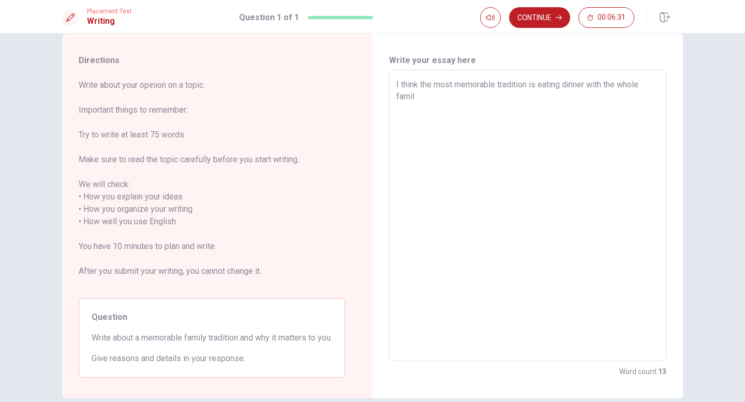
type textarea "I think the most memorable tradition is eating dinner with the whole famili"
type textarea "x"
type textarea "I think the most memorable tradition is eating dinner with the whole famil"
type textarea "x"
type textarea "I think the most memorable tradition is eating dinner with the whole family"
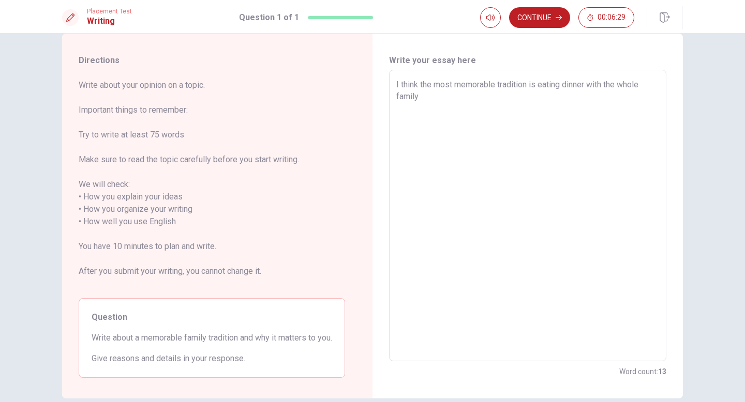
type textarea "x"
type textarea "I think the most memorable tradition is eating dinner with the whole family."
type textarea "x"
type textarea "I think the most memorable tradition is eating dinner with the whole family."
drag, startPoint x: 435, startPoint y: 95, endPoint x: 426, endPoint y: 95, distance: 9.3
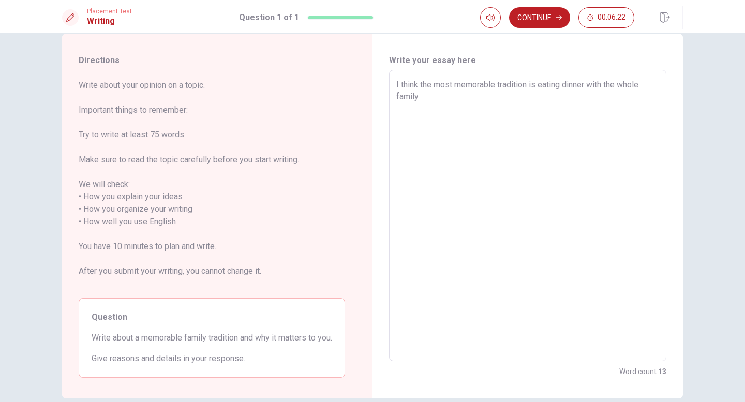
click at [426, 95] on textarea "I think the most memorable tradition is eating dinner with the whole family." at bounding box center [527, 216] width 263 height 275
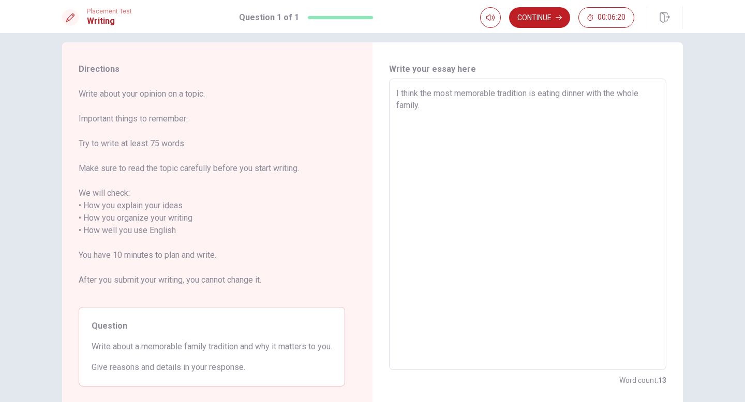
scroll to position [0, 0]
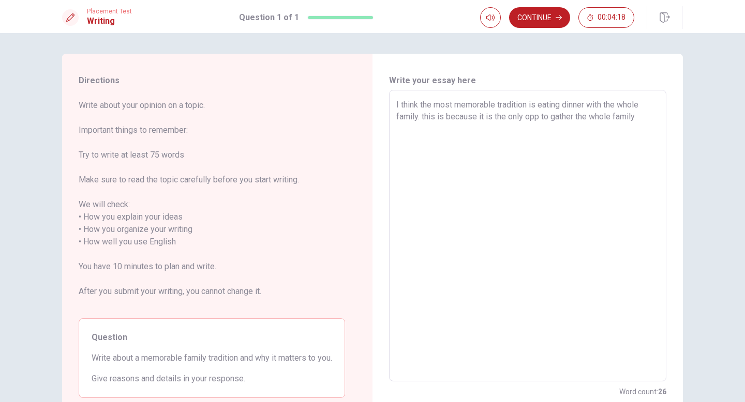
click at [538, 117] on textarea "I think the most memorable tradition is eating dinner with the whole family. th…" at bounding box center [527, 236] width 263 height 275
click at [577, 117] on textarea "I think the most memorable tradition is eating dinner with the whole family. th…" at bounding box center [527, 236] width 263 height 275
click at [479, 137] on textarea "I think the most memorable tradition is eating dinner with the whole family. th…" at bounding box center [527, 236] width 263 height 275
click at [425, 118] on textarea "I think the most memorable tradition is eating dinner with the whole family. th…" at bounding box center [527, 236] width 263 height 275
click at [467, 134] on textarea "I think the most memorable tradition is eating dinner with the whole family. Th…" at bounding box center [527, 236] width 263 height 275
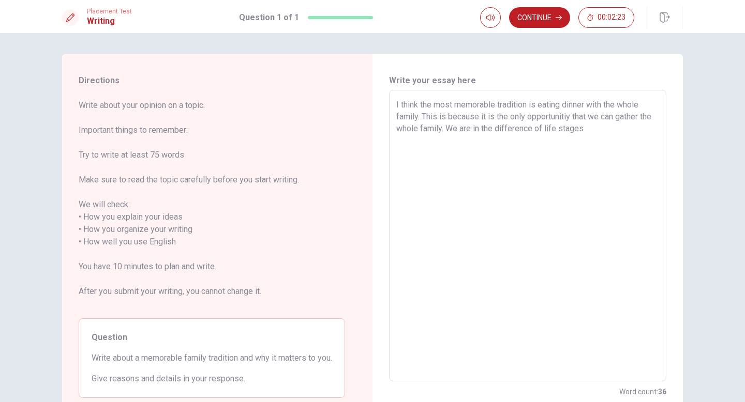
drag, startPoint x: 547, startPoint y: 129, endPoint x: 510, endPoint y: 131, distance: 37.3
click at [510, 131] on textarea "I think the most memorable tradition is eating dinner with the whole family. Th…" at bounding box center [527, 236] width 263 height 275
click at [547, 130] on textarea "I think the most memorable tradition is eating dinner with the whole family. Th…" at bounding box center [527, 236] width 263 height 275
click at [546, 129] on textarea "I think the most memorable tradition is eating dinner with the whole family. Th…" at bounding box center [527, 236] width 263 height 275
click at [602, 130] on textarea "I think the most memorable tradition is eating dinner with the whole family. Th…" at bounding box center [527, 236] width 263 height 275
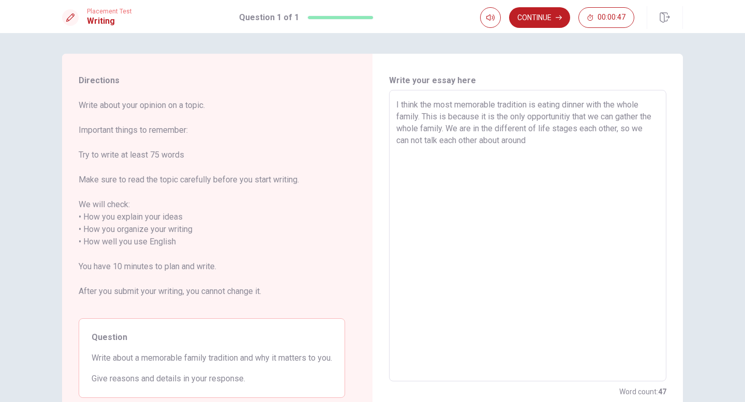
click at [519, 141] on textarea "I think the most memorable tradition is eating dinner with the whole family. Th…" at bounding box center [527, 236] width 263 height 275
click at [609, 145] on textarea "I think the most memorable tradition is eating dinner with the whole family. Th…" at bounding box center [527, 236] width 263 height 275
drag, startPoint x: 515, startPoint y: 142, endPoint x: 493, endPoint y: 139, distance: 22.4
click at [493, 139] on textarea "I think the most memorable tradition is eating dinner with the whole family. Th…" at bounding box center [527, 236] width 263 height 275
click at [636, 149] on textarea "I think the most memorable tradition is eating dinner with the whole family. Th…" at bounding box center [527, 236] width 263 height 275
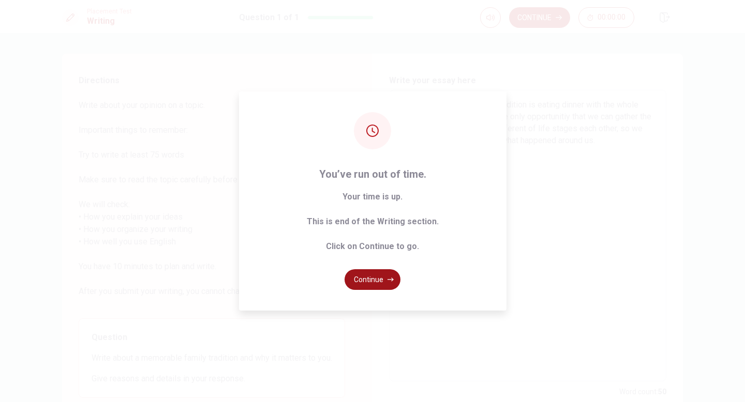
click at [387, 285] on button "Continue" at bounding box center [372, 279] width 56 height 21
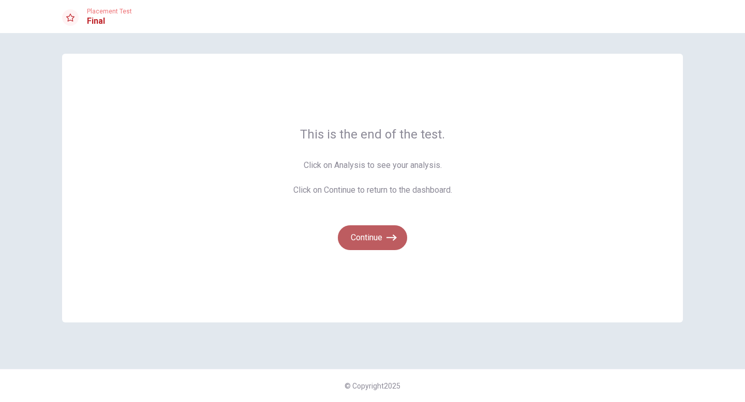
click at [391, 234] on icon "button" at bounding box center [391, 238] width 10 height 10
